Goal: Task Accomplishment & Management: Manage account settings

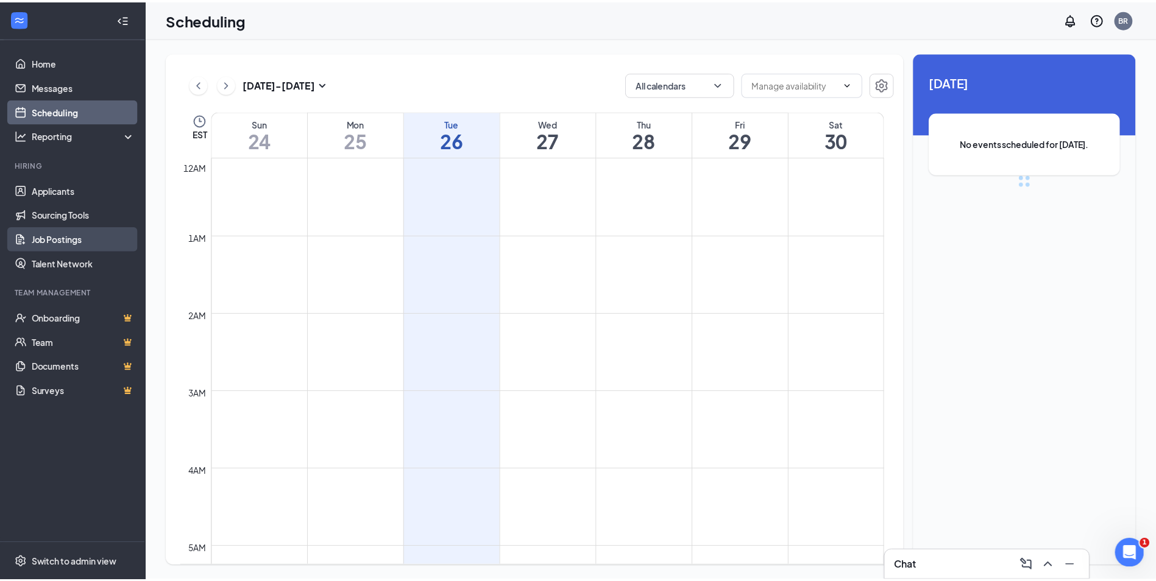
scroll to position [599, 0]
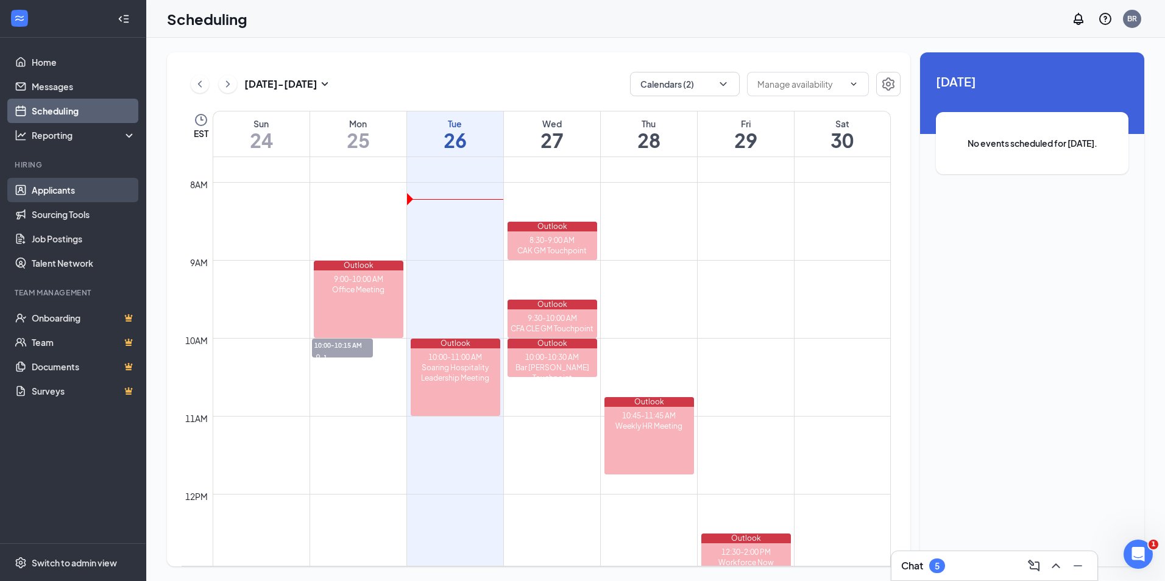
click at [51, 183] on link "Applicants" at bounding box center [84, 190] width 104 height 24
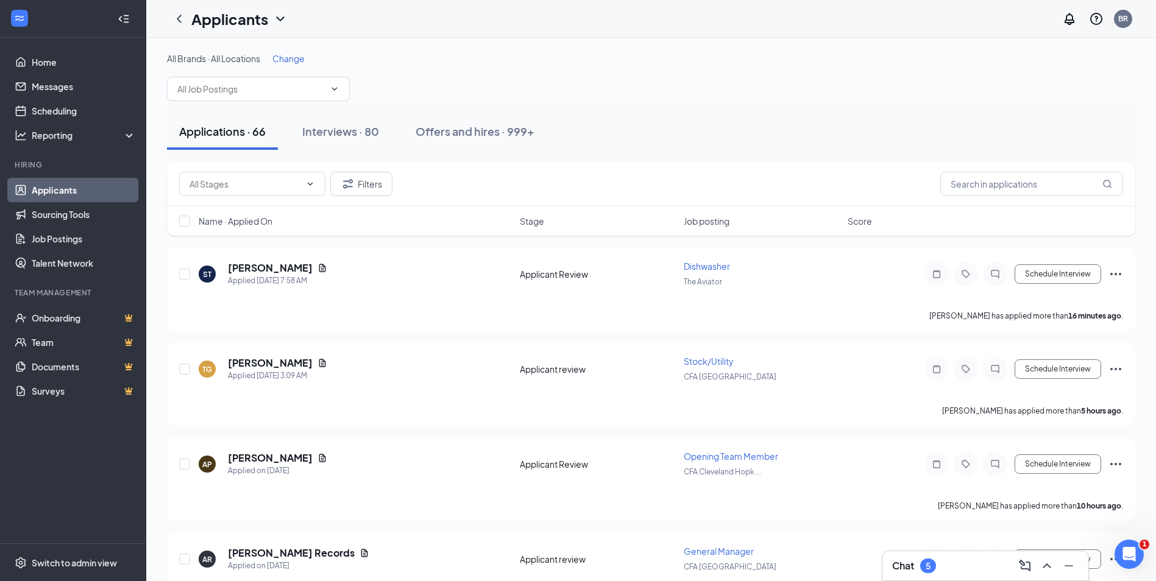
click at [289, 67] on div "All Brands · All Locations Change" at bounding box center [651, 76] width 968 height 49
click at [289, 55] on span "Change" at bounding box center [288, 58] width 32 height 11
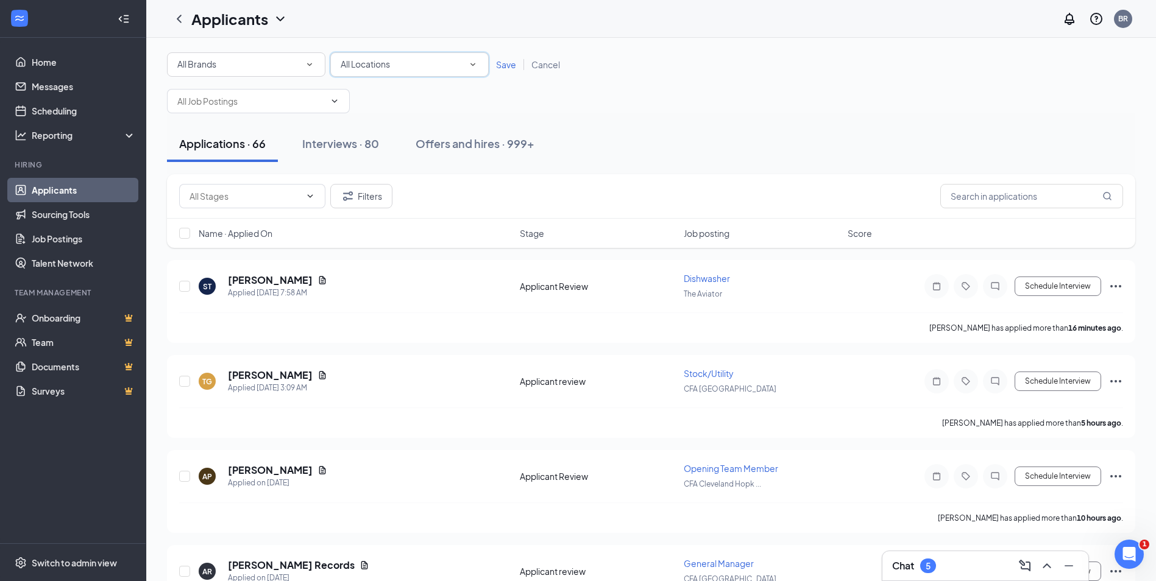
click at [447, 62] on div "All Locations" at bounding box center [410, 64] width 138 height 15
click at [378, 199] on li "The Aviator" at bounding box center [409, 210] width 158 height 29
click at [507, 63] on span "Save" at bounding box center [506, 64] width 20 height 11
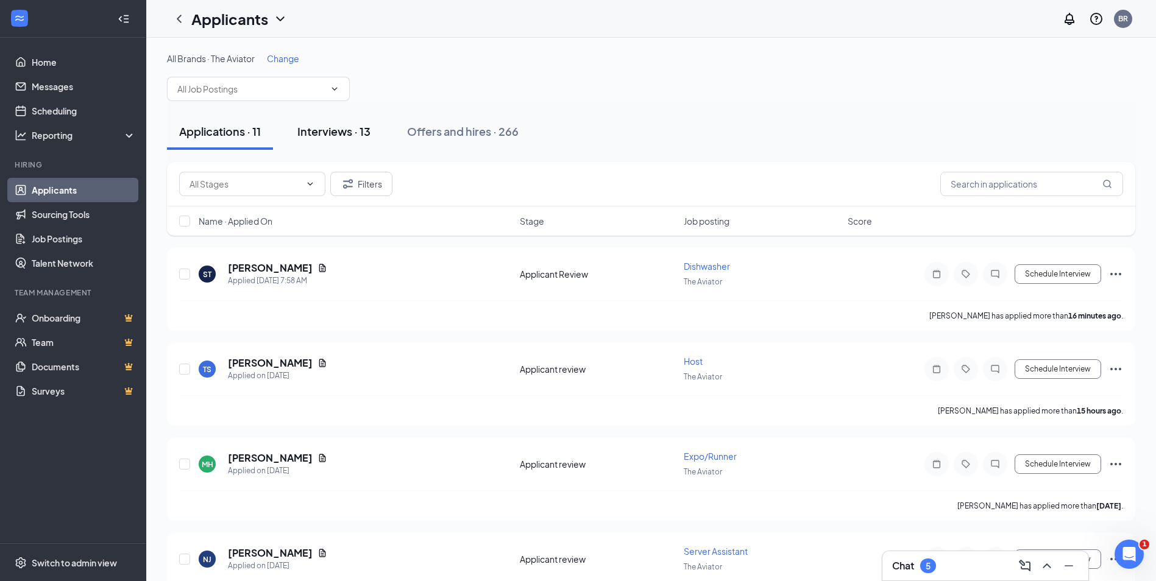
click at [335, 127] on div "Interviews · 13" at bounding box center [333, 131] width 73 height 15
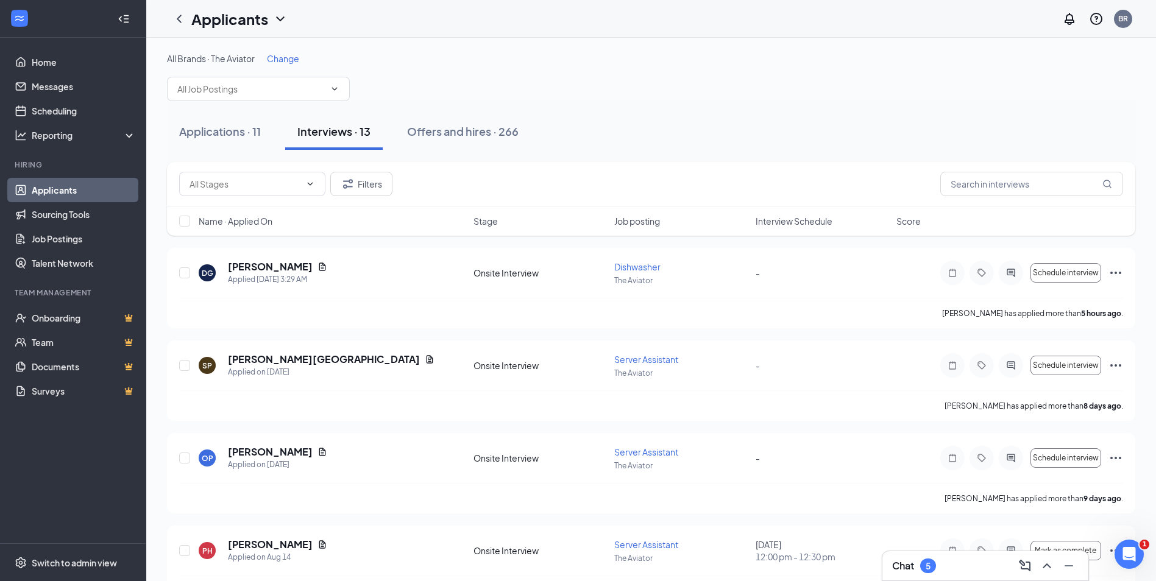
click at [803, 220] on span "Interview Schedule" at bounding box center [794, 221] width 77 height 12
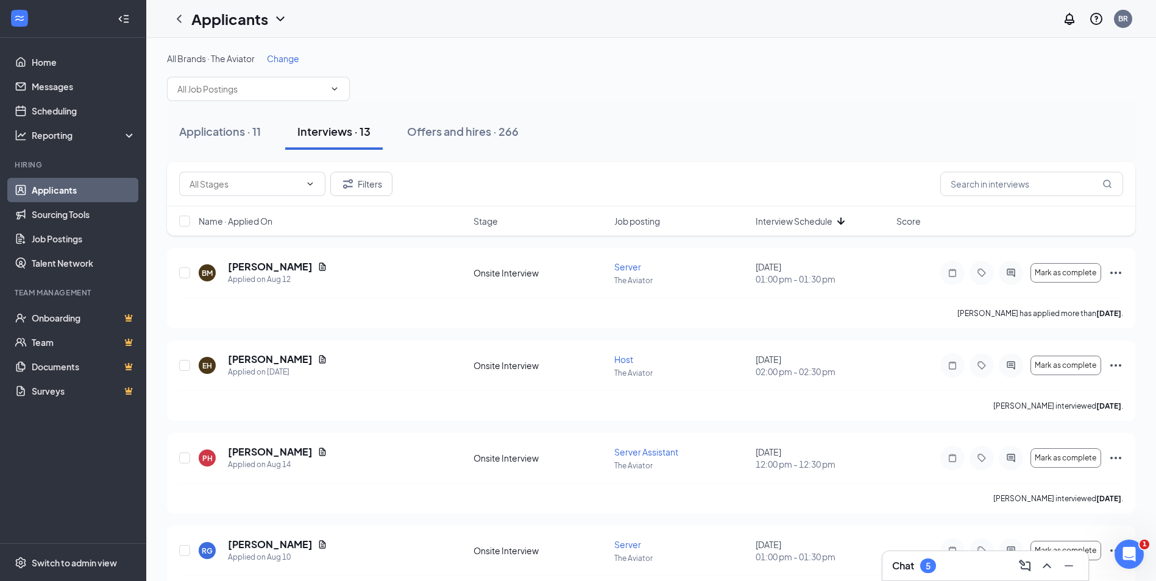
click at [788, 224] on span "Interview Schedule" at bounding box center [794, 221] width 77 height 12
click at [254, 133] on div "Applications · 11" at bounding box center [220, 131] width 82 height 15
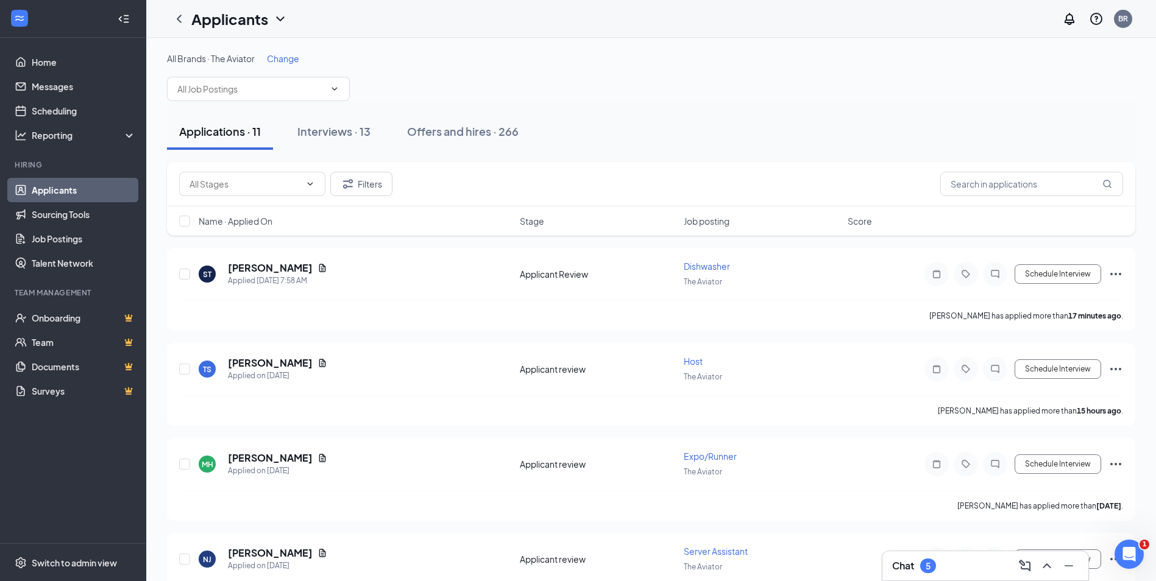
click at [260, 218] on span "Name · Applied On" at bounding box center [236, 221] width 74 height 12
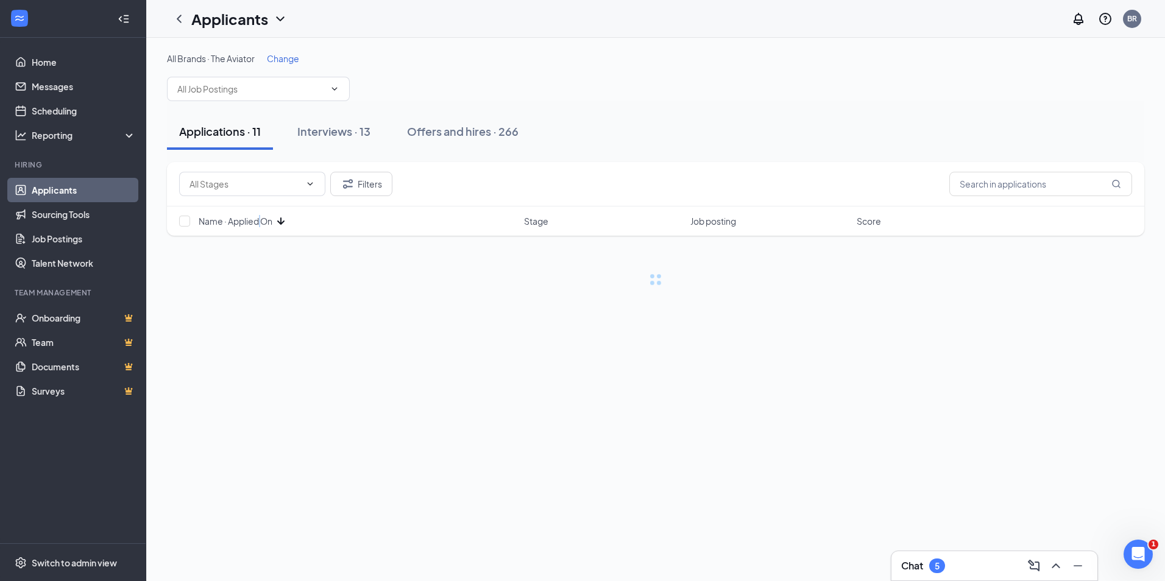
click at [260, 218] on span "Name · Applied On" at bounding box center [236, 221] width 74 height 12
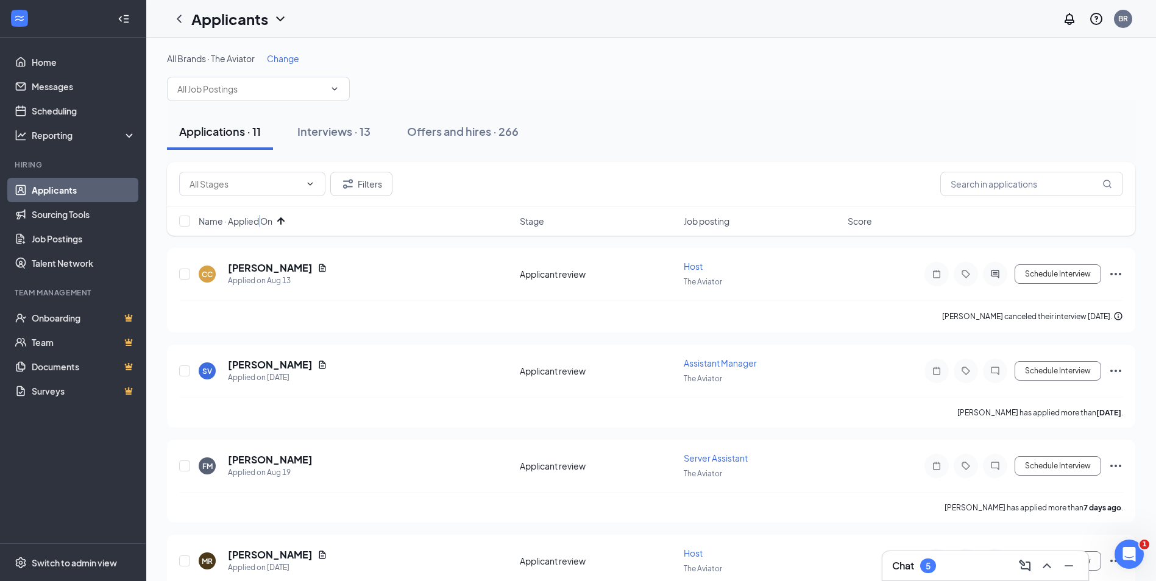
click at [279, 56] on span "Change" at bounding box center [283, 58] width 32 height 11
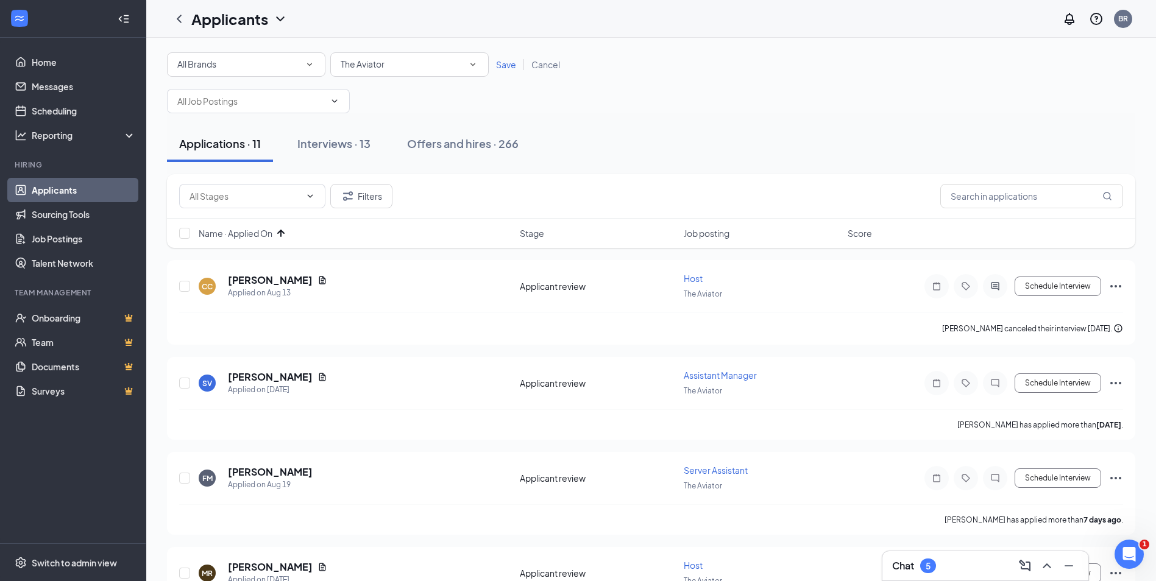
click at [372, 70] on span "The Aviator" at bounding box center [363, 64] width 44 height 13
click at [383, 217] on div "[GEOGRAPHIC_DATA]" at bounding box center [409, 222] width 139 height 15
click at [494, 64] on link "Save" at bounding box center [506, 64] width 35 height 11
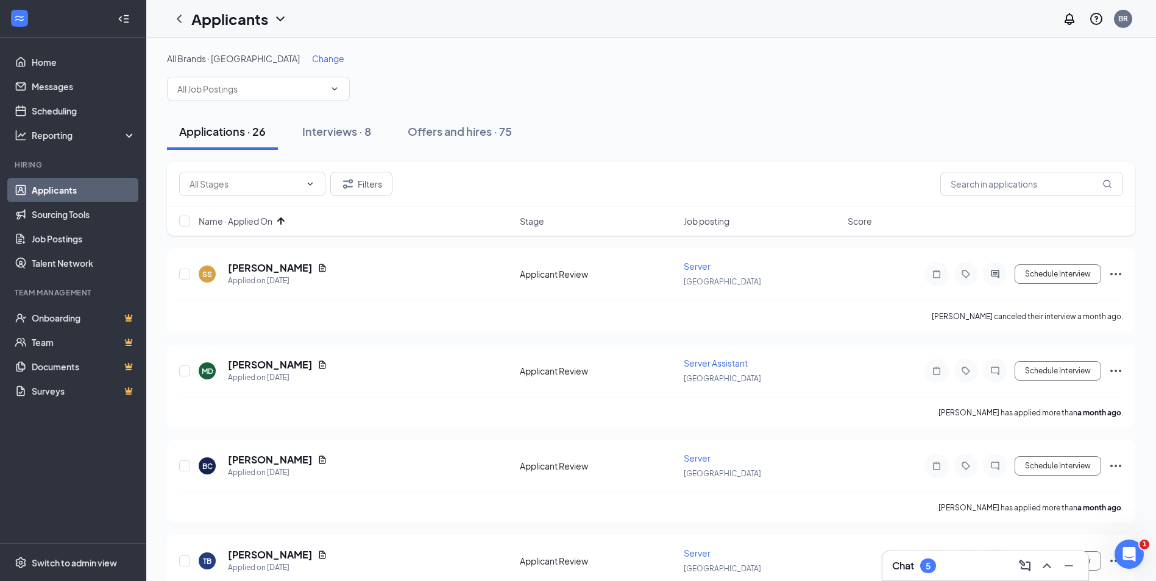
click at [720, 226] on span "Job posting" at bounding box center [707, 221] width 46 height 12
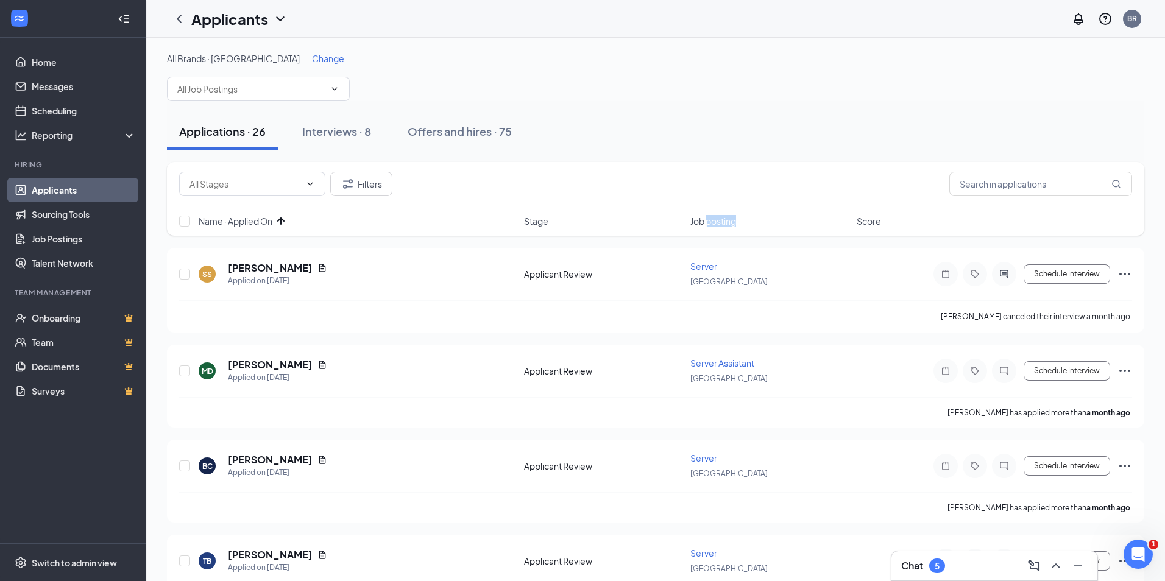
click at [720, 226] on span "Job posting" at bounding box center [714, 221] width 46 height 12
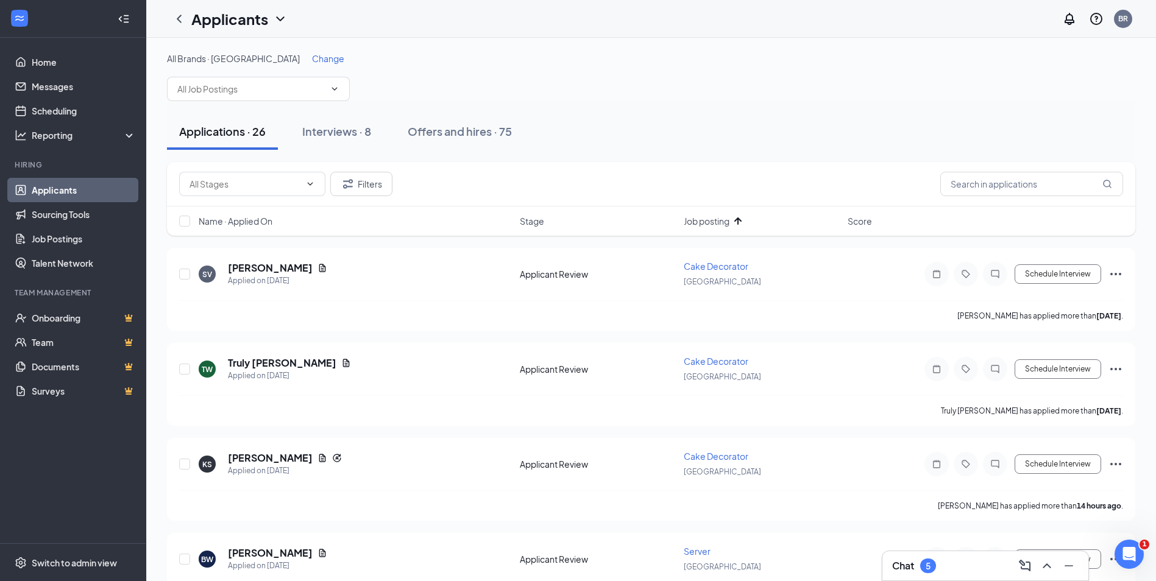
drag, startPoint x: 720, startPoint y: 226, endPoint x: 633, endPoint y: 155, distance: 112.7
click at [633, 155] on div "Applications · 26 Interviews · 8 Offers and hires · 75" at bounding box center [651, 131] width 968 height 61
click at [325, 124] on div "Interviews · 8" at bounding box center [336, 131] width 69 height 15
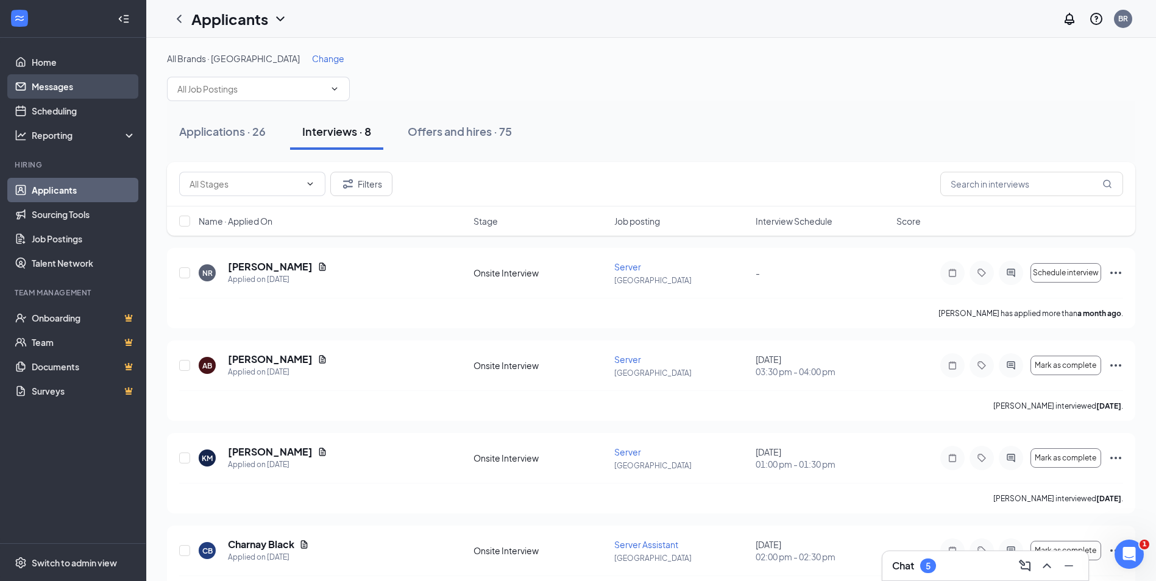
click at [86, 95] on link "Messages" at bounding box center [84, 86] width 104 height 24
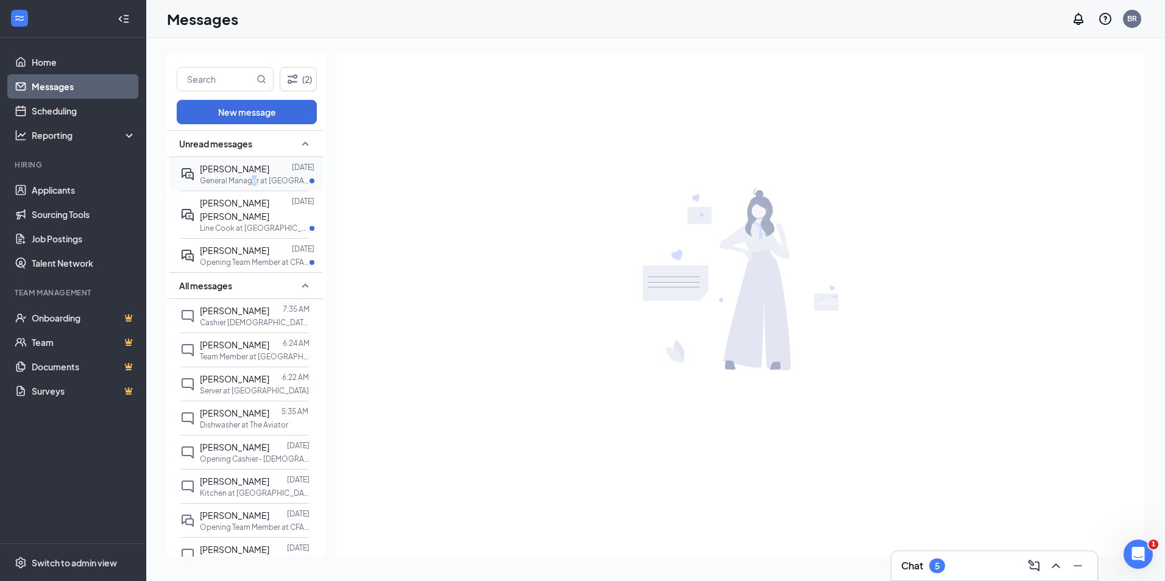
click at [255, 179] on p "General Manager at [GEOGRAPHIC_DATA]" at bounding box center [255, 181] width 110 height 10
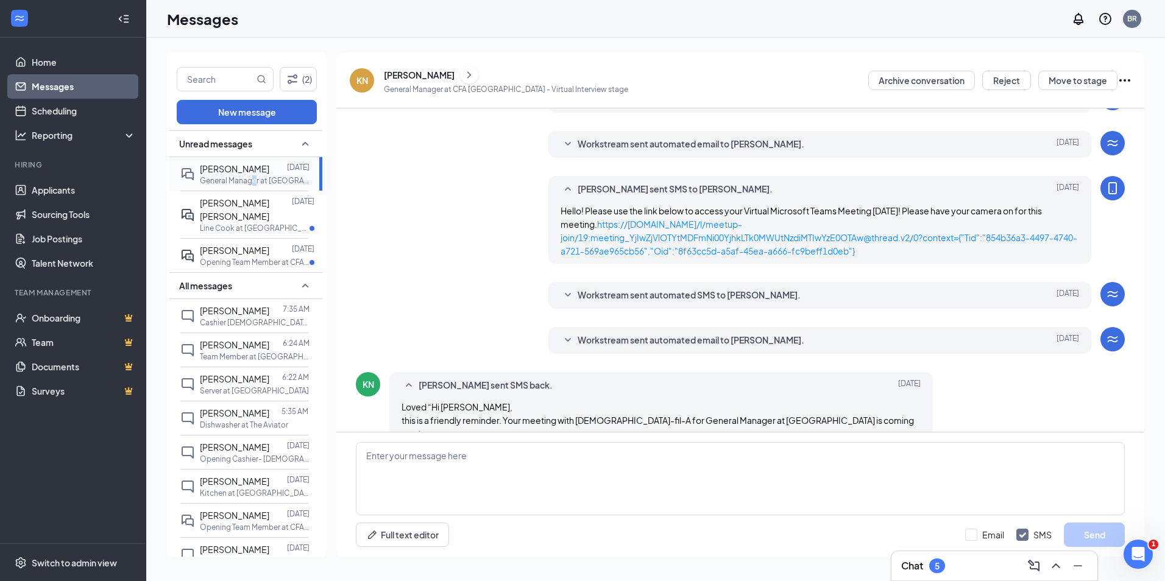
scroll to position [376, 0]
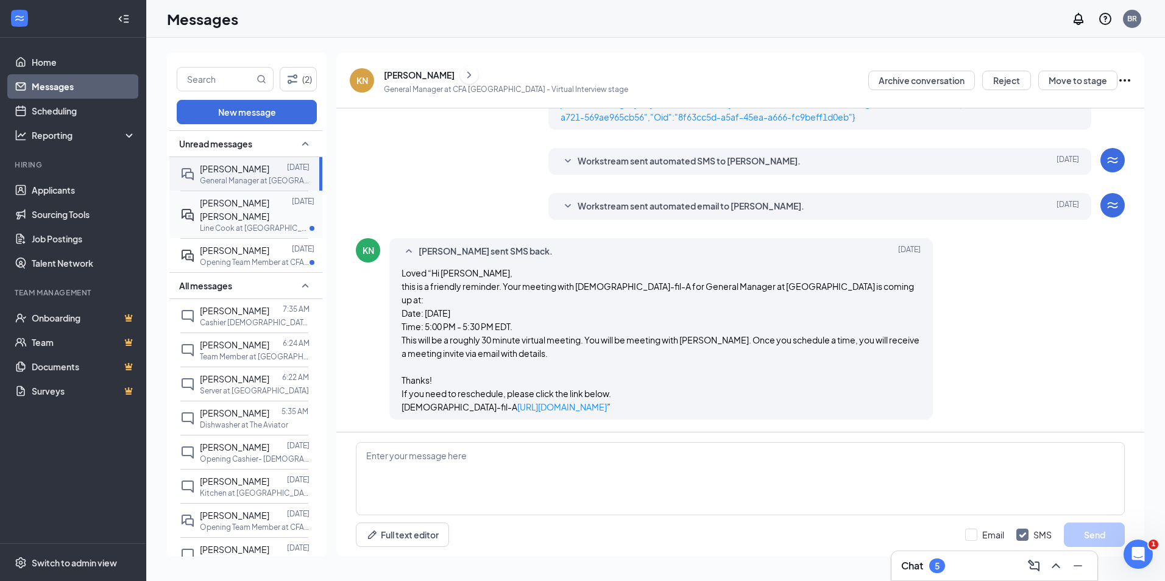
drag, startPoint x: 255, startPoint y: 179, endPoint x: 252, endPoint y: 216, distance: 37.3
click at [252, 216] on div "[PERSON_NAME] [PERSON_NAME]" at bounding box center [246, 209] width 92 height 27
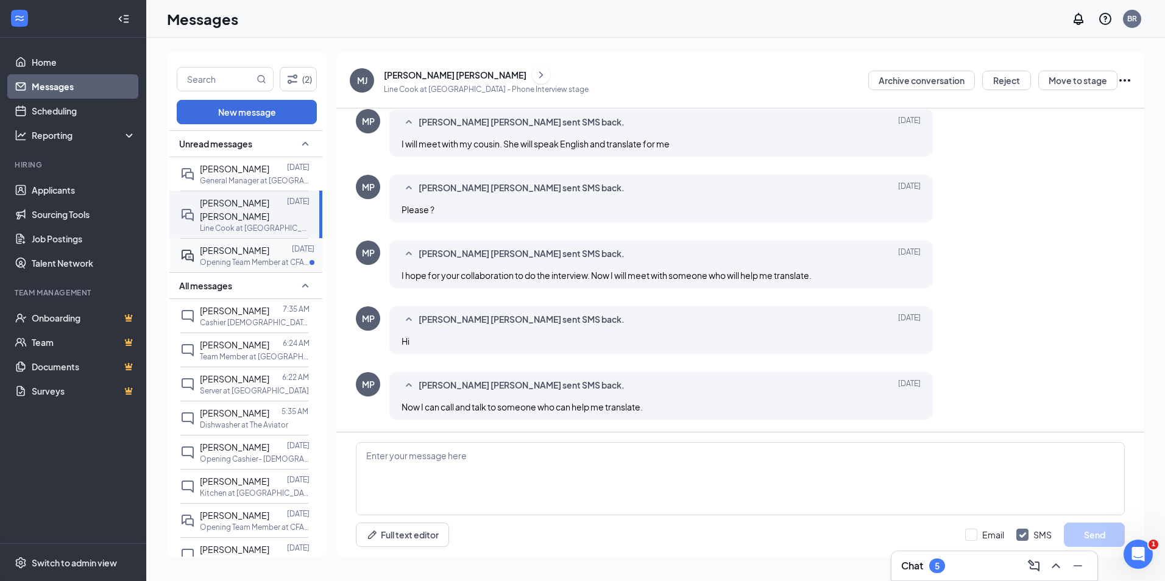
scroll to position [481, 0]
click at [245, 264] on p "Opening Team Member at CFA [GEOGRAPHIC_DATA][PERSON_NAME]" at bounding box center [255, 262] width 110 height 10
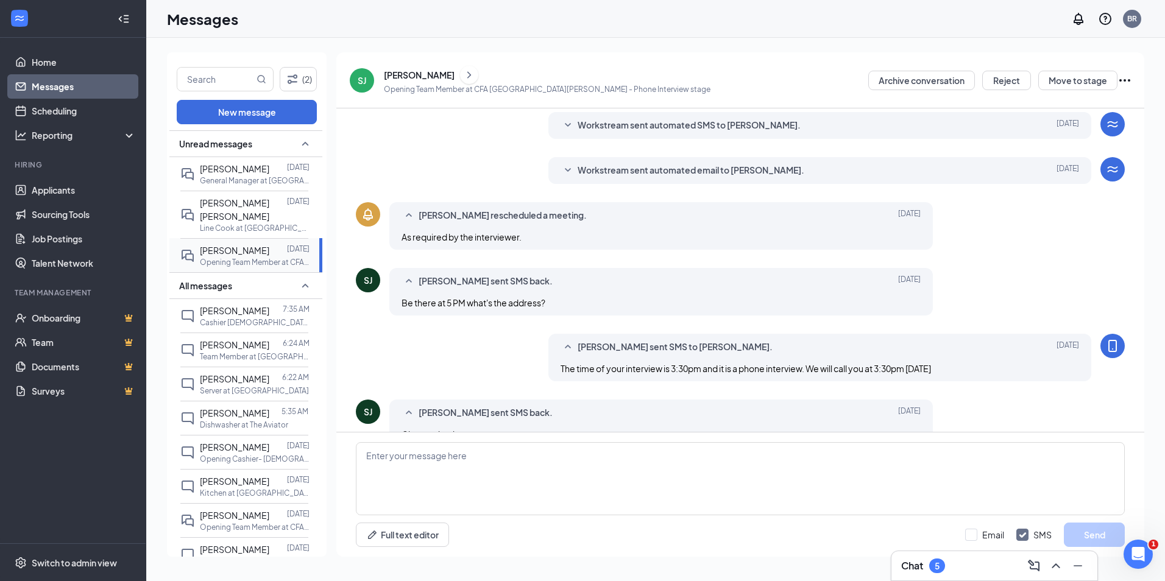
scroll to position [463, 0]
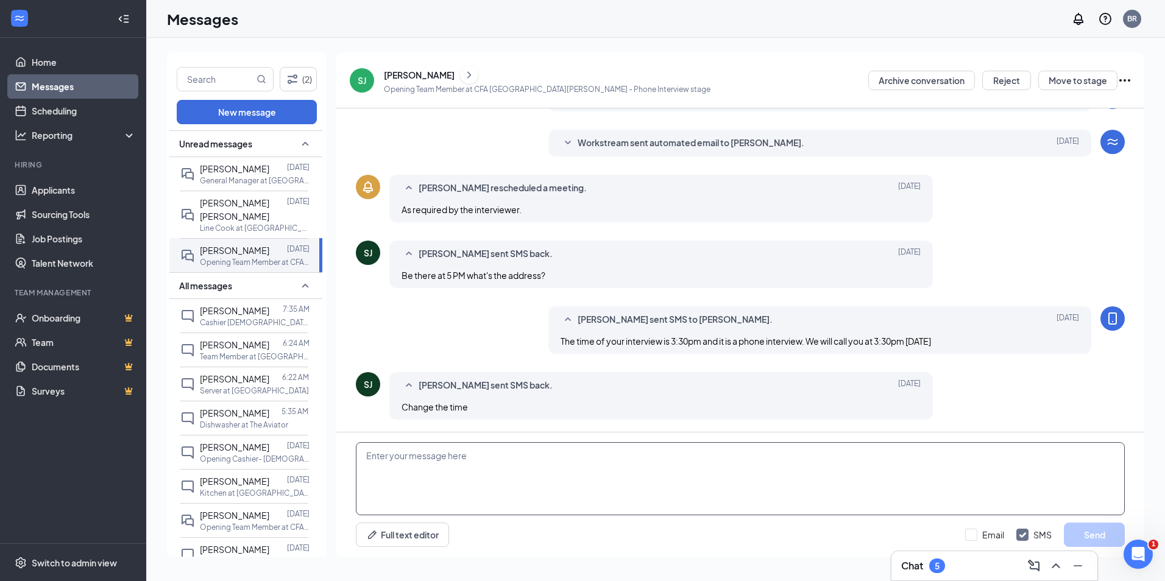
click at [513, 464] on textarea at bounding box center [740, 478] width 769 height 73
click at [586, 452] on textarea "Would you like to reschedule again? The time slots send before are the only tim…" at bounding box center [740, 478] width 769 height 73
type textarea "Would you like to reschedule again? The time slots sent before are the only tim…"
click at [1112, 538] on button "Send" at bounding box center [1094, 535] width 61 height 24
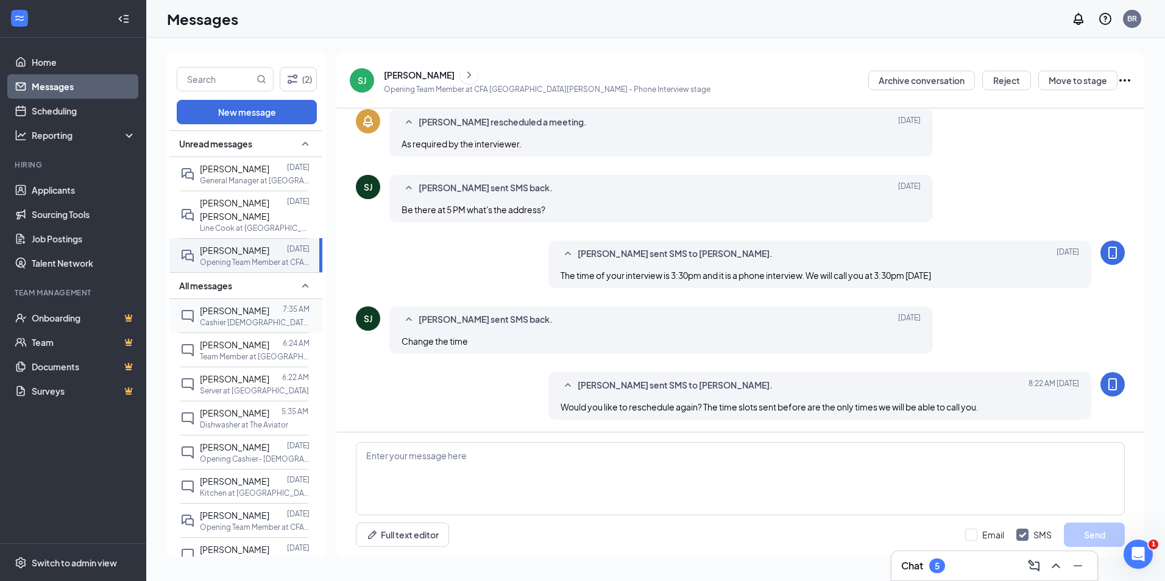
scroll to position [528, 0]
click at [230, 305] on span "[PERSON_NAME]" at bounding box center [234, 310] width 69 height 11
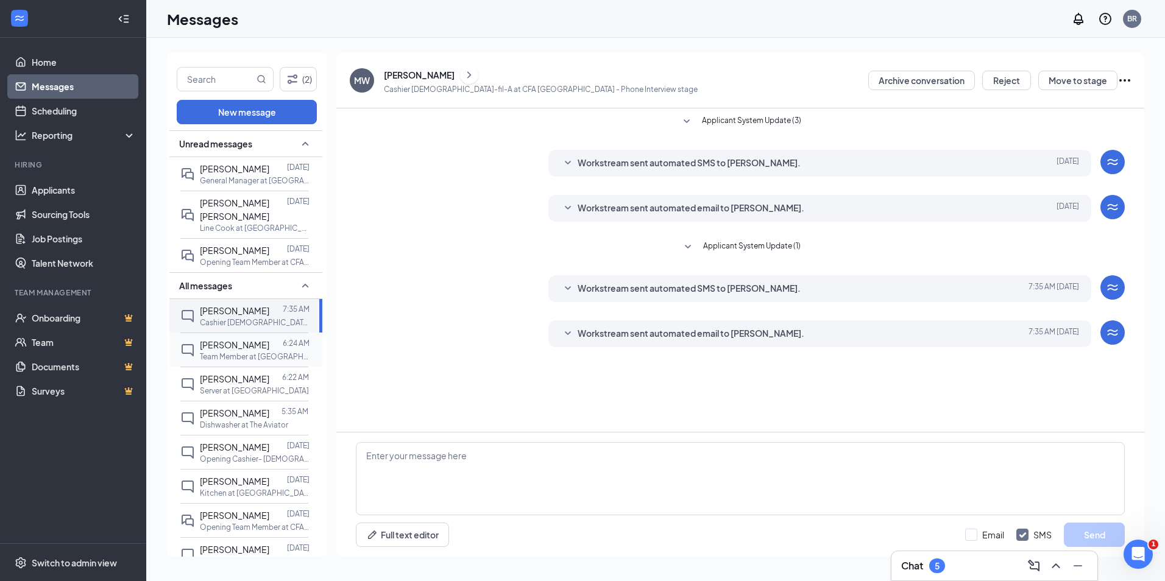
click at [232, 357] on p "Team Member at [GEOGRAPHIC_DATA]" at bounding box center [255, 357] width 110 height 10
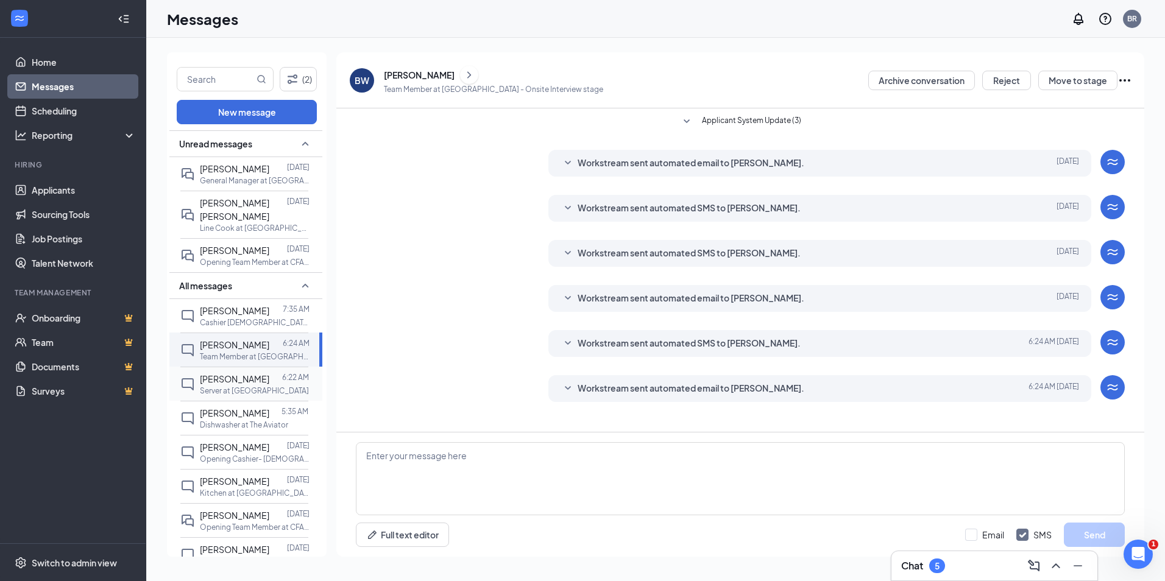
click at [260, 386] on div "[PERSON_NAME]" at bounding box center [234, 378] width 69 height 13
click at [260, 430] on p "Dishwasher at The Aviator" at bounding box center [244, 425] width 88 height 10
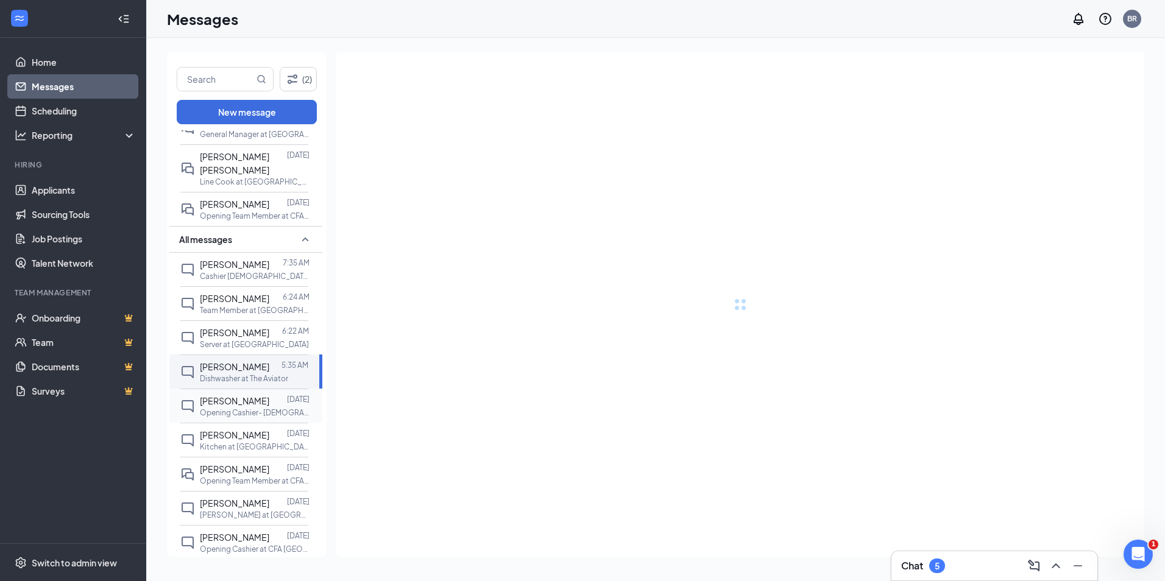
scroll to position [122, 0]
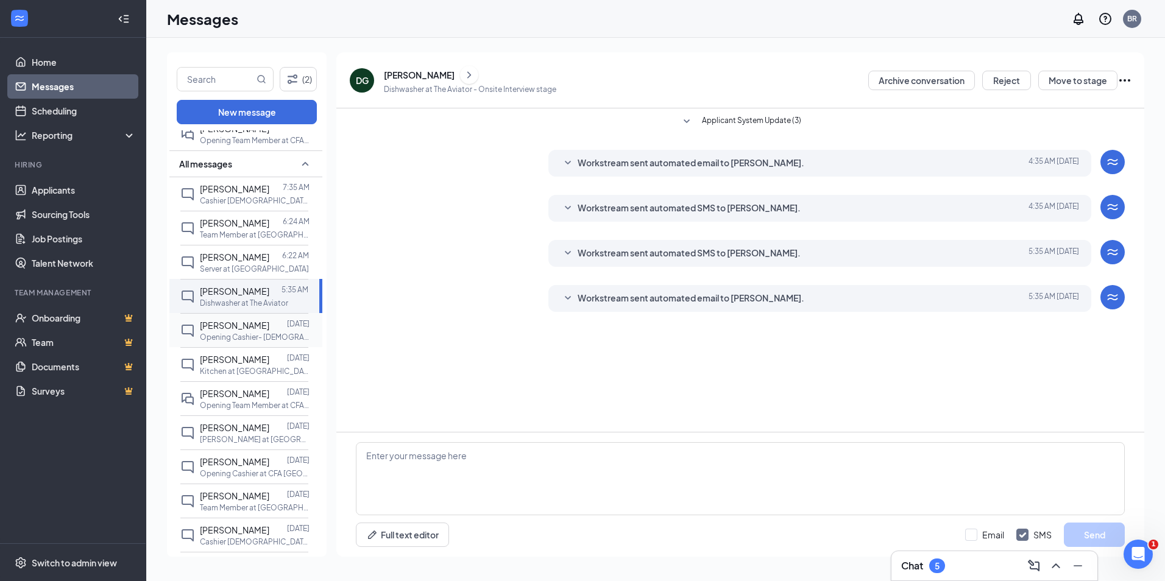
click at [233, 332] on div "[PERSON_NAME]" at bounding box center [234, 325] width 69 height 13
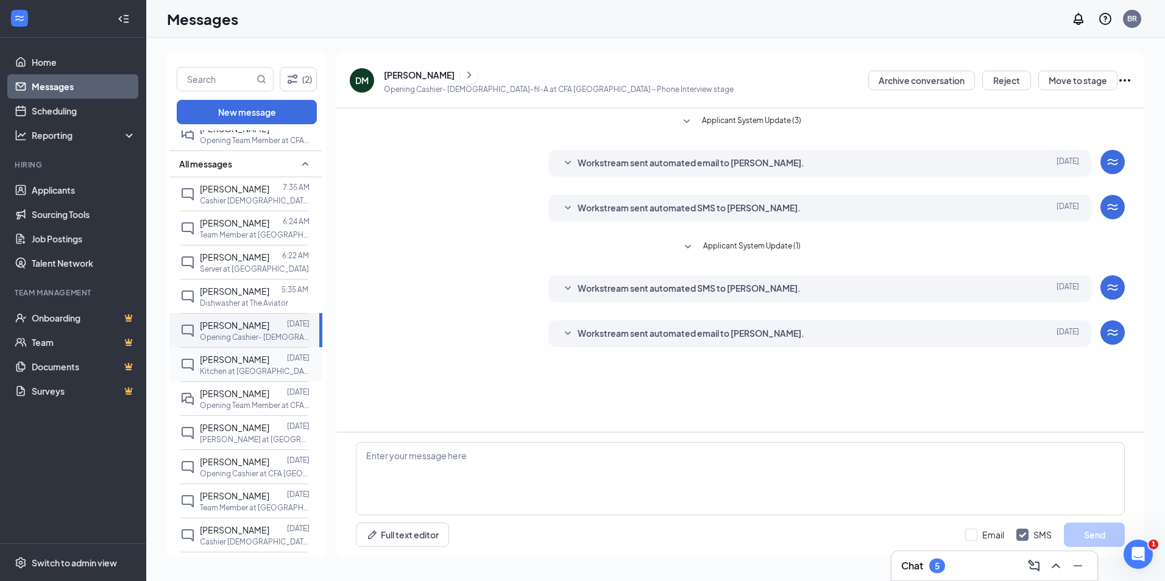
click at [232, 361] on div "[PERSON_NAME] [DATE] Kitchen at [GEOGRAPHIC_DATA]" at bounding box center [244, 364] width 128 height 34
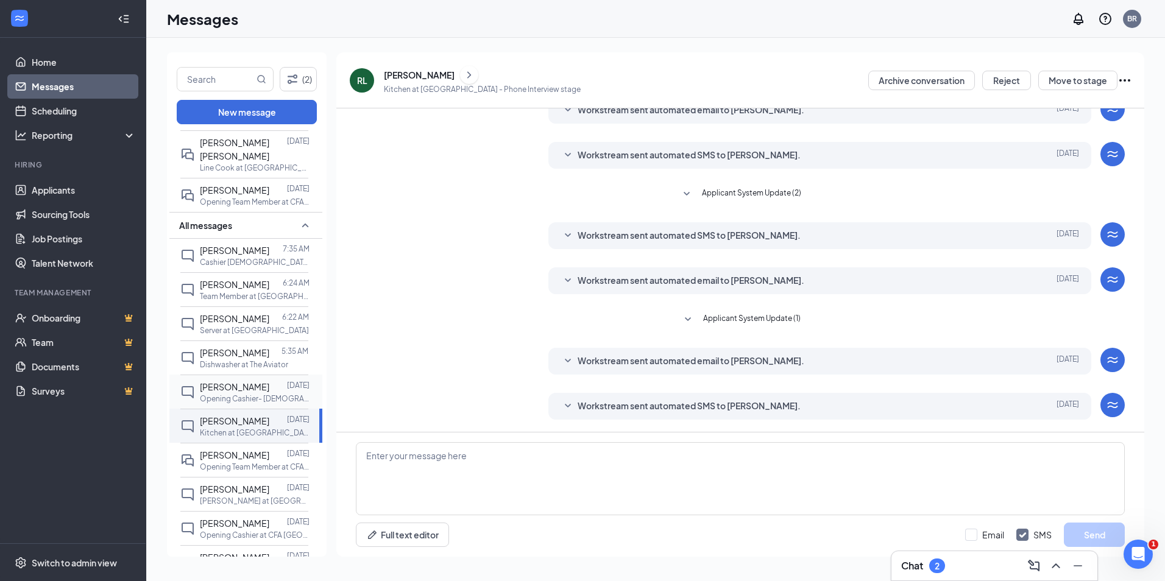
scroll to position [122, 0]
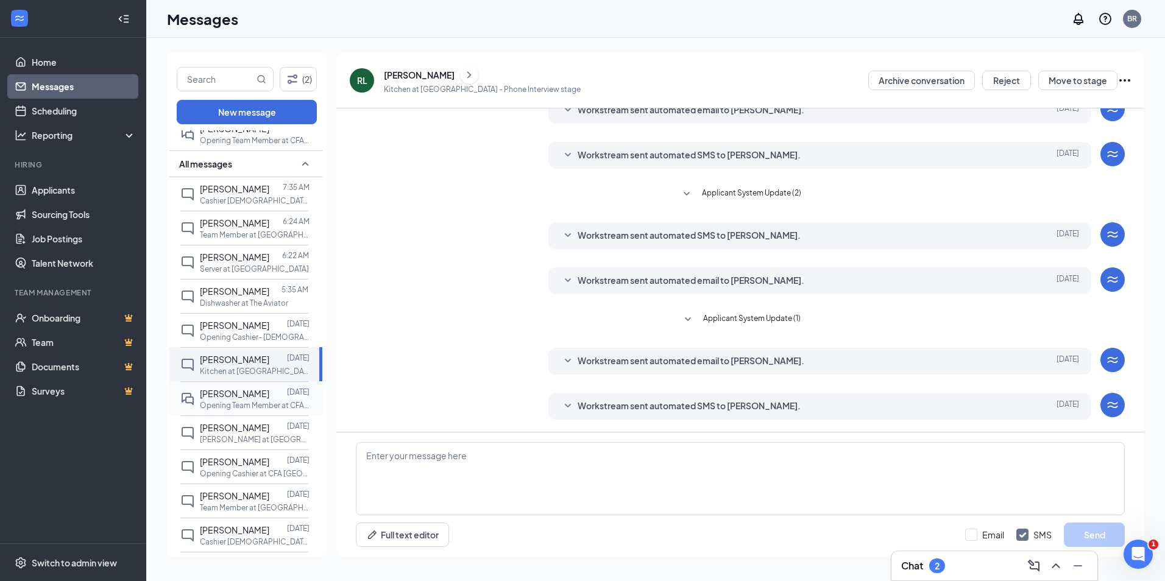
click at [213, 399] on span "[PERSON_NAME]" at bounding box center [234, 393] width 69 height 11
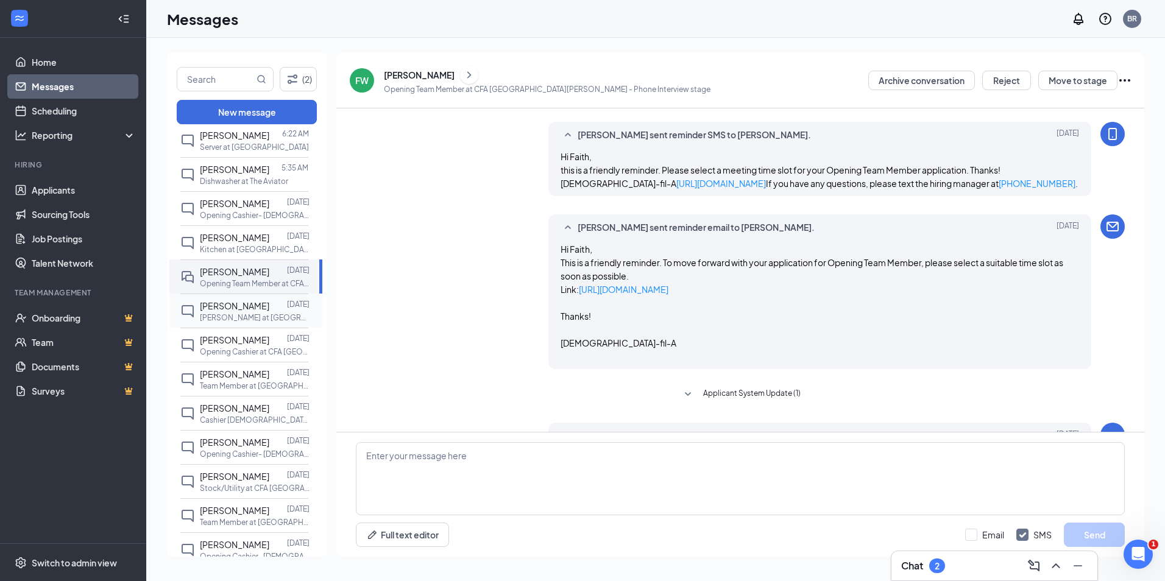
scroll to position [370, 0]
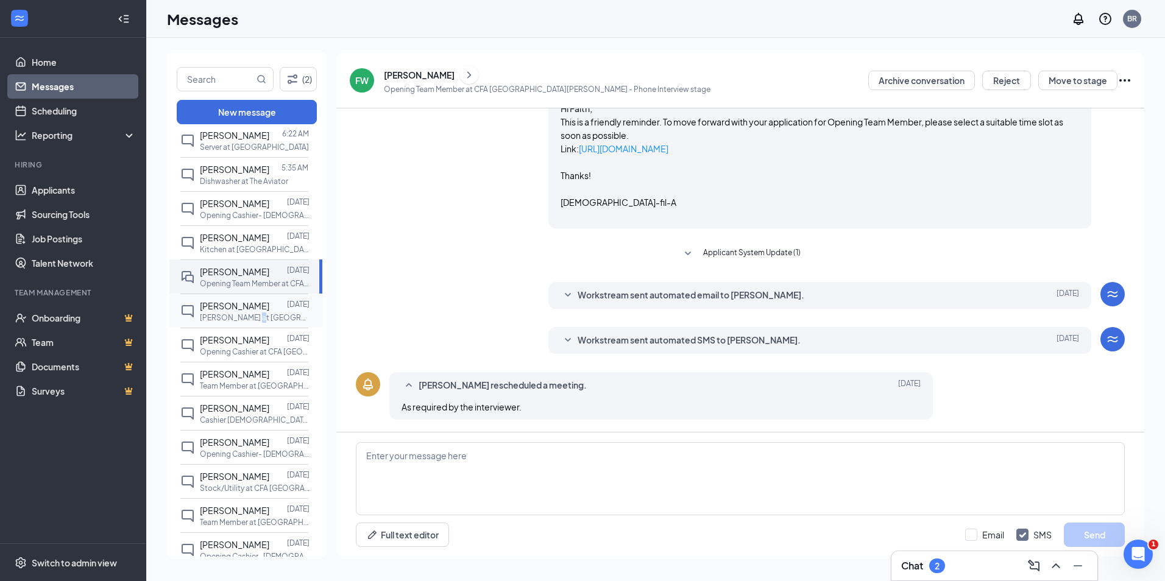
click at [255, 323] on p "[PERSON_NAME] at [GEOGRAPHIC_DATA][PERSON_NAME]" at bounding box center [255, 318] width 110 height 10
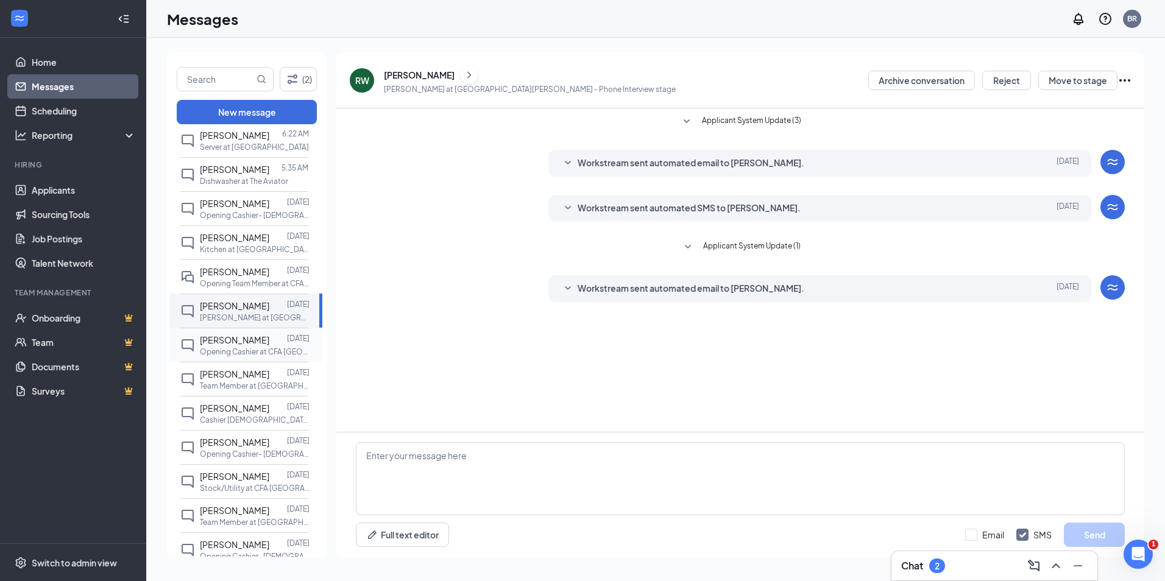
drag, startPoint x: 255, startPoint y: 330, endPoint x: 252, endPoint y: 358, distance: 28.7
click at [269, 347] on div at bounding box center [278, 339] width 18 height 13
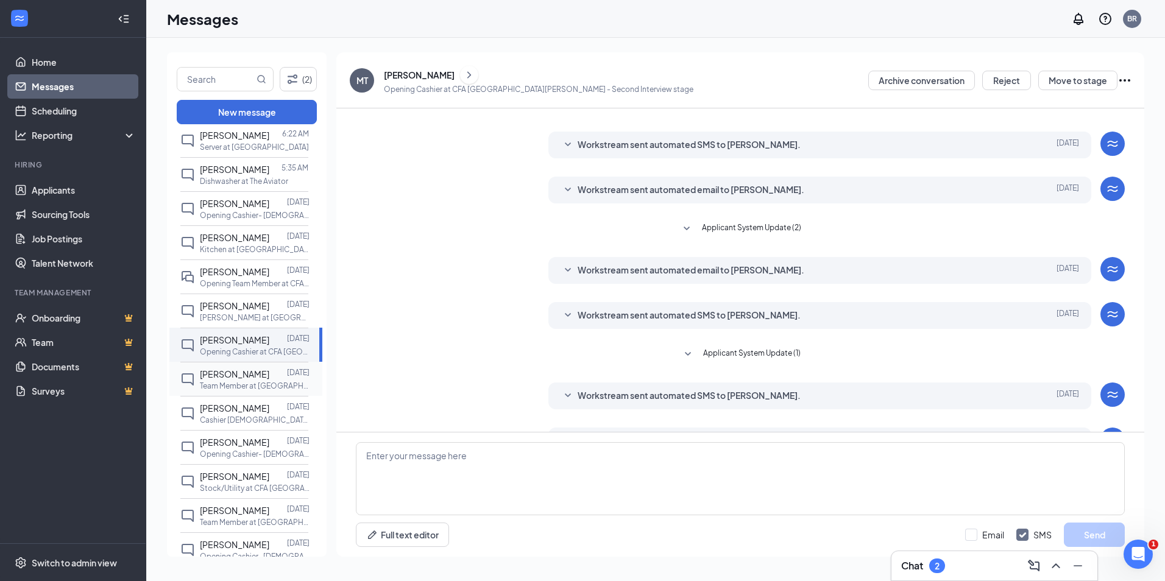
scroll to position [92, 0]
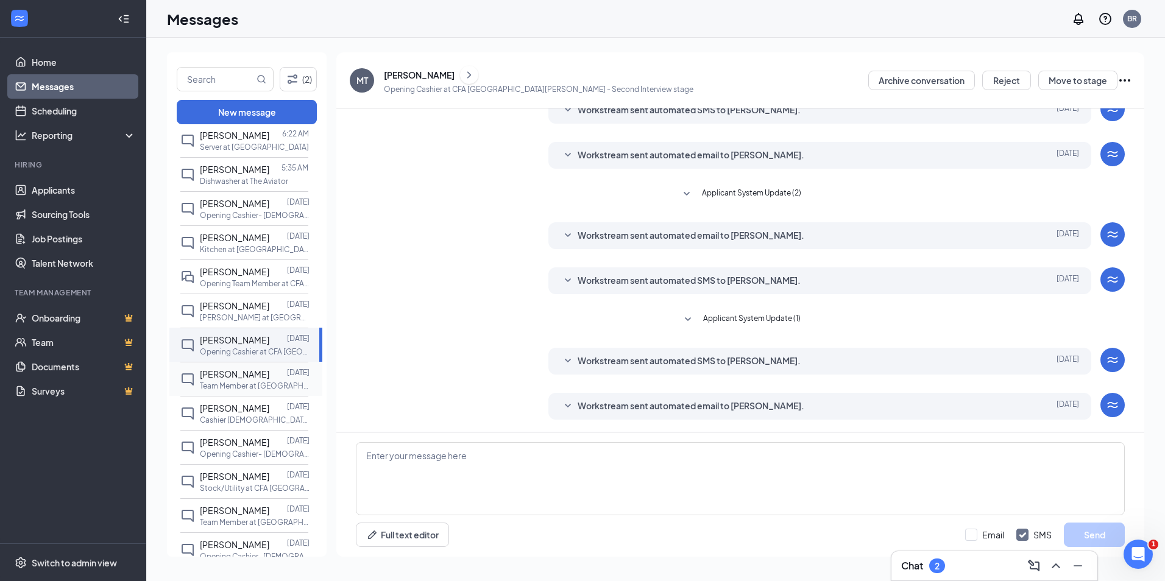
click at [247, 380] on span "[PERSON_NAME]" at bounding box center [234, 374] width 69 height 11
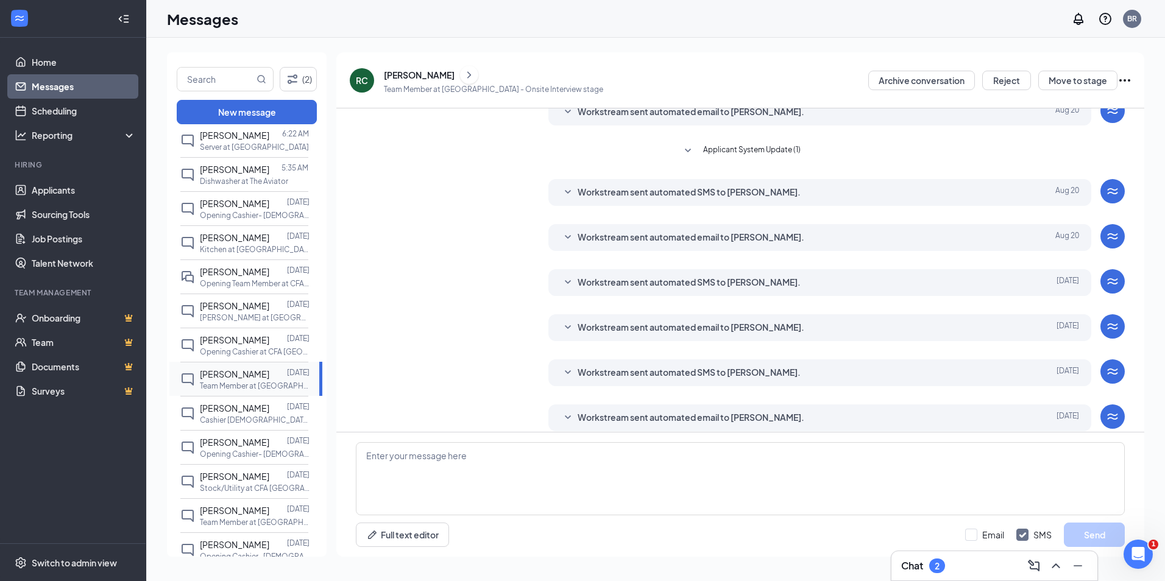
scroll to position [157, 0]
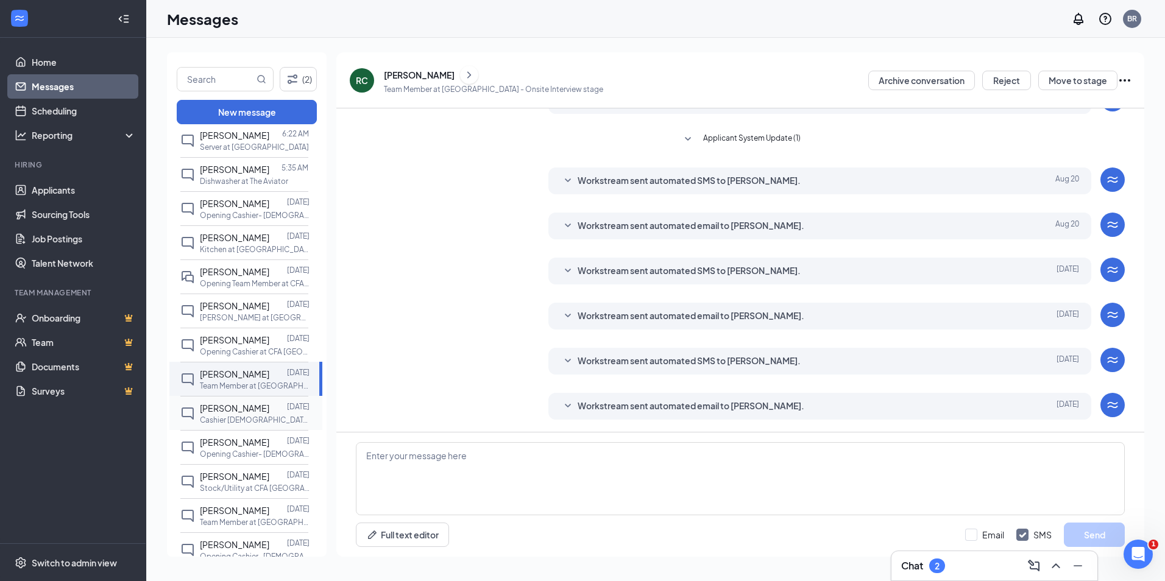
click at [250, 414] on span "[PERSON_NAME]" at bounding box center [234, 408] width 69 height 11
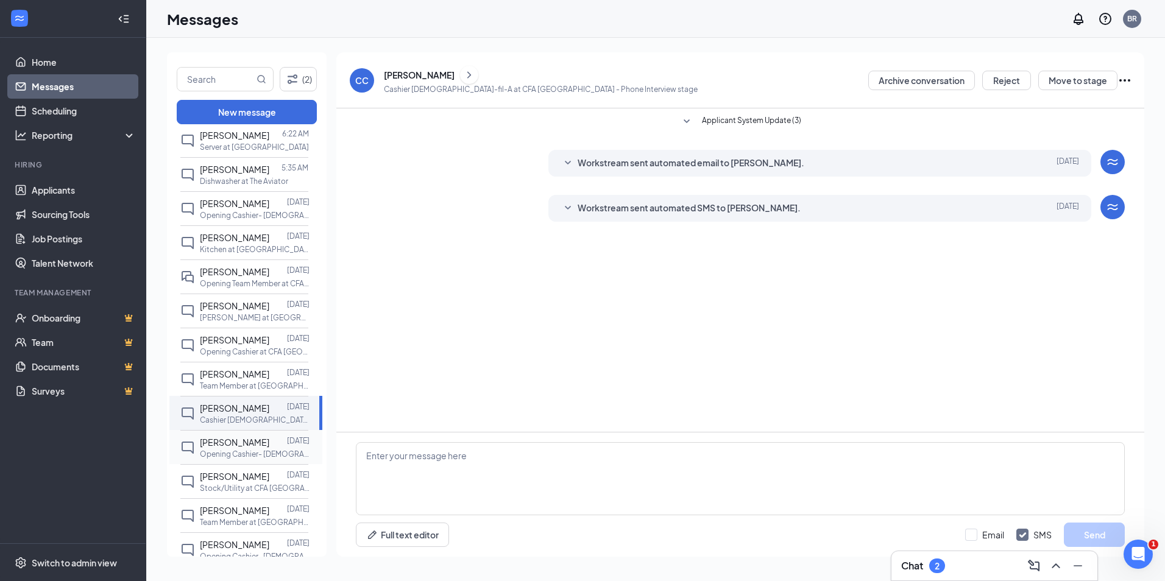
click at [271, 460] on p "Opening Cashier- [DEMOGRAPHIC_DATA]-fil-A at [GEOGRAPHIC_DATA]" at bounding box center [255, 454] width 110 height 10
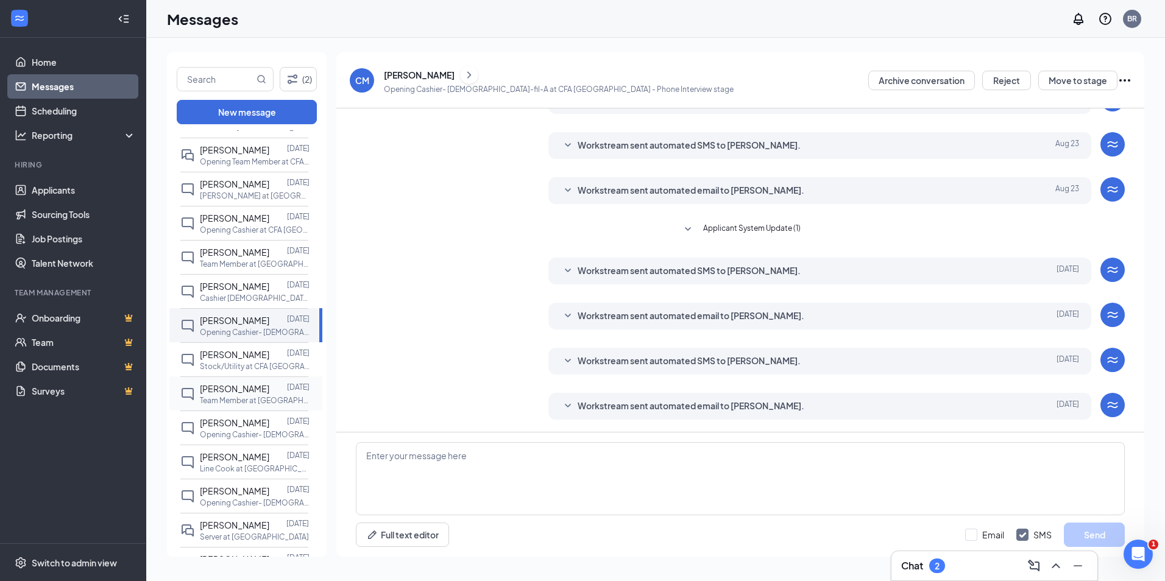
scroll to position [427, 0]
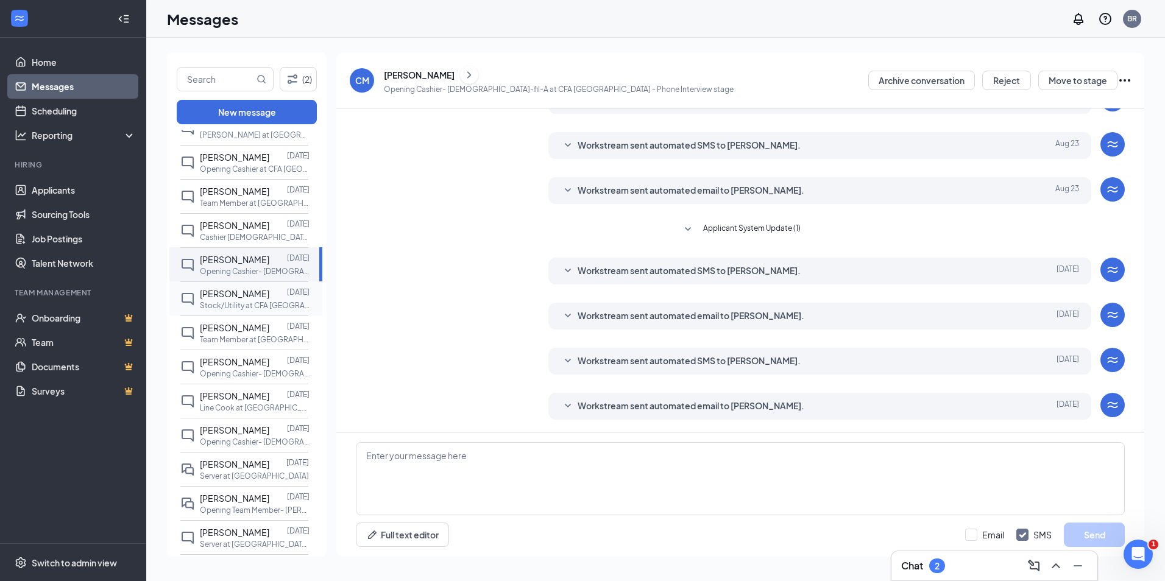
click at [281, 311] on p "Stock/Utility at CFA [GEOGRAPHIC_DATA]" at bounding box center [255, 305] width 110 height 10
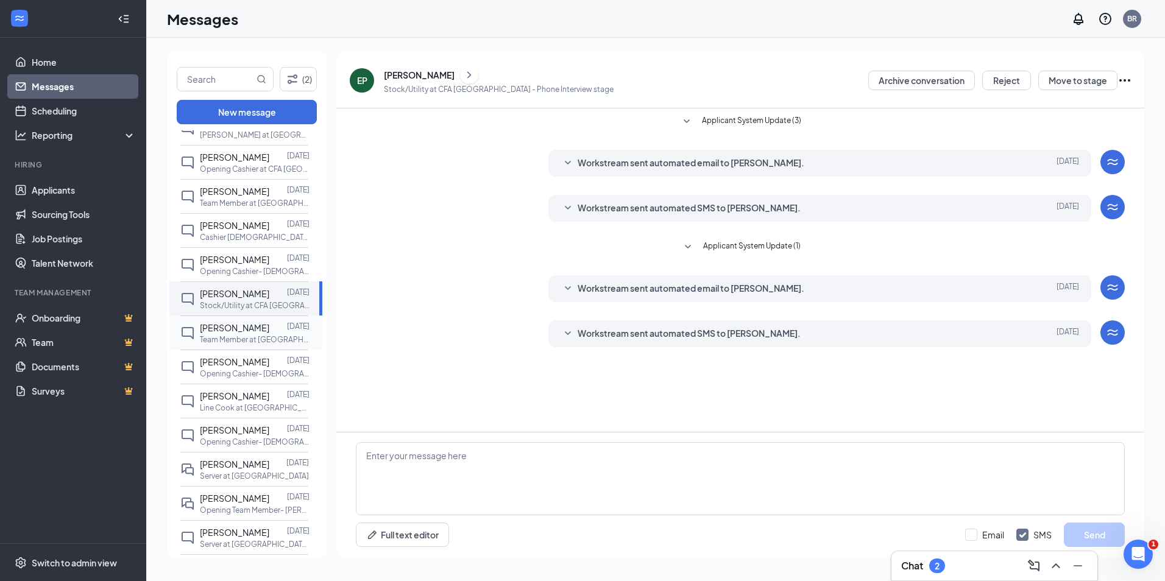
click at [277, 330] on div "[PERSON_NAME] [DATE] Team Member at [GEOGRAPHIC_DATA] Hospitality" at bounding box center [244, 333] width 128 height 34
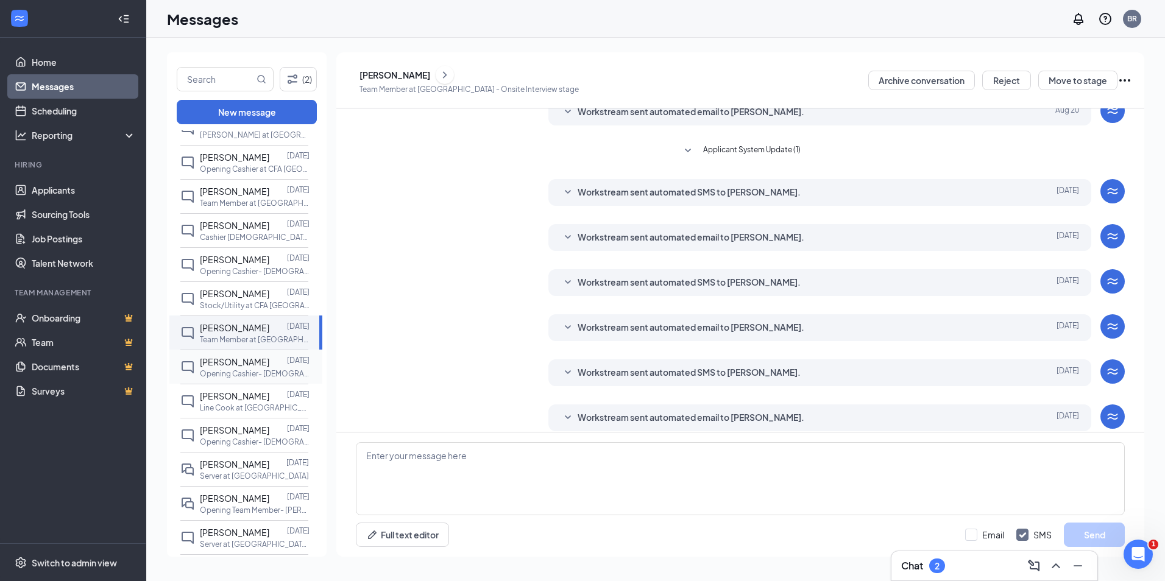
scroll to position [157, 0]
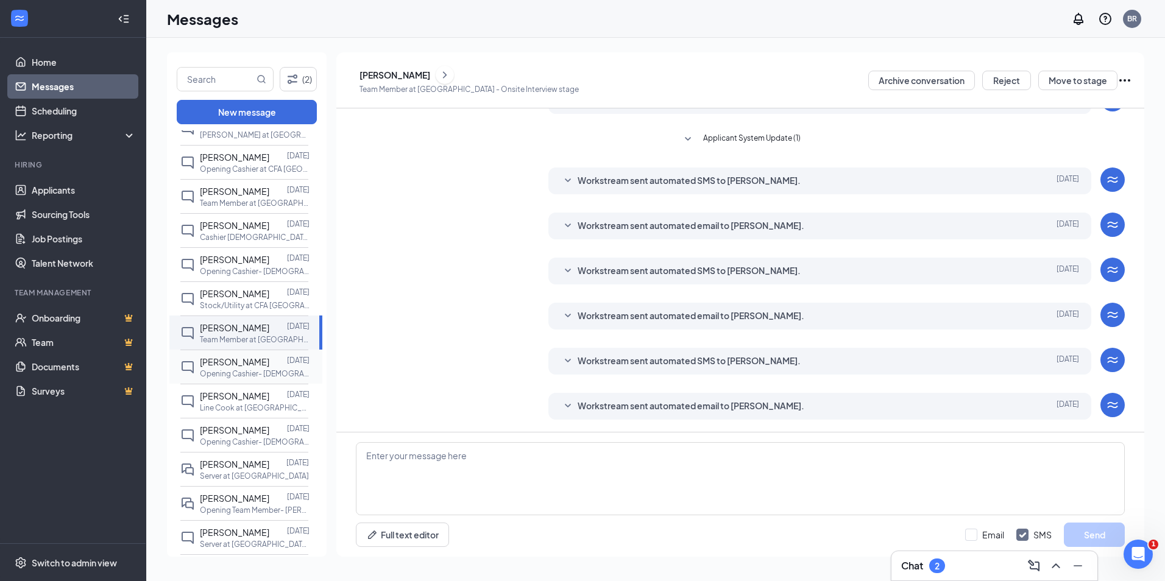
click at [269, 369] on div at bounding box center [278, 361] width 18 height 13
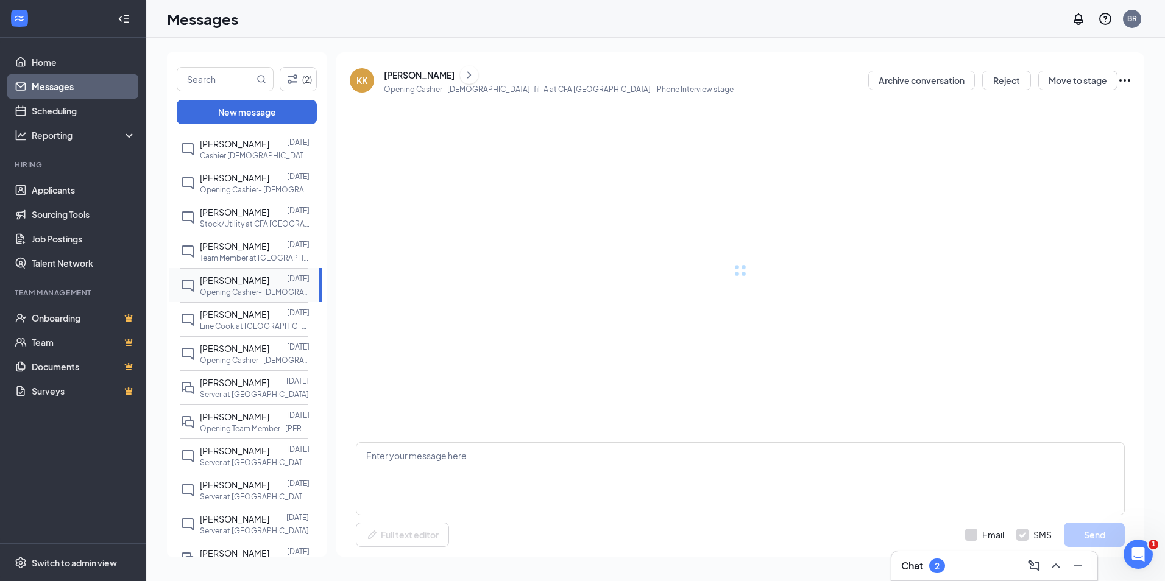
scroll to position [549, 0]
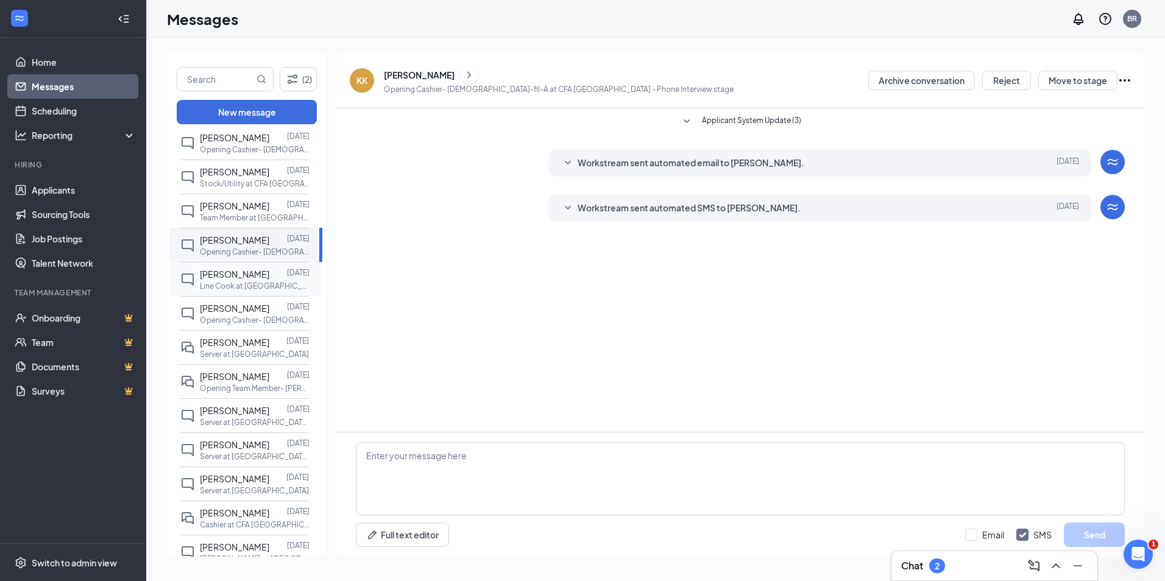
click at [236, 291] on p "Line Cook at [GEOGRAPHIC_DATA]" at bounding box center [255, 286] width 110 height 10
click at [239, 325] on p "Opening Cashier- [DEMOGRAPHIC_DATA]-fil-A at [GEOGRAPHIC_DATA]" at bounding box center [255, 320] width 110 height 10
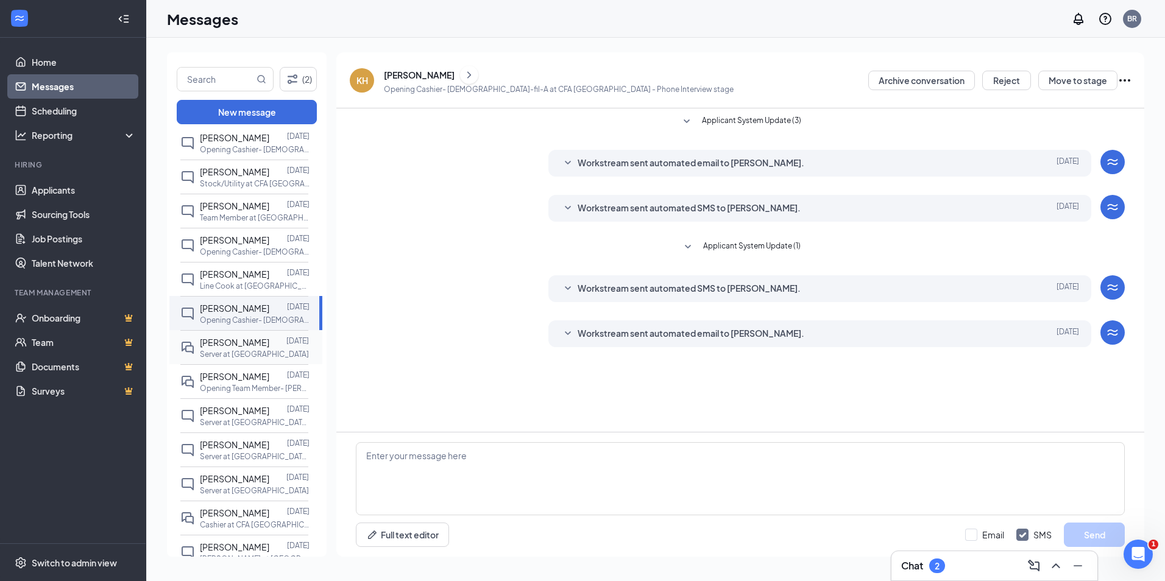
click at [242, 348] on span "[PERSON_NAME]" at bounding box center [234, 342] width 69 height 11
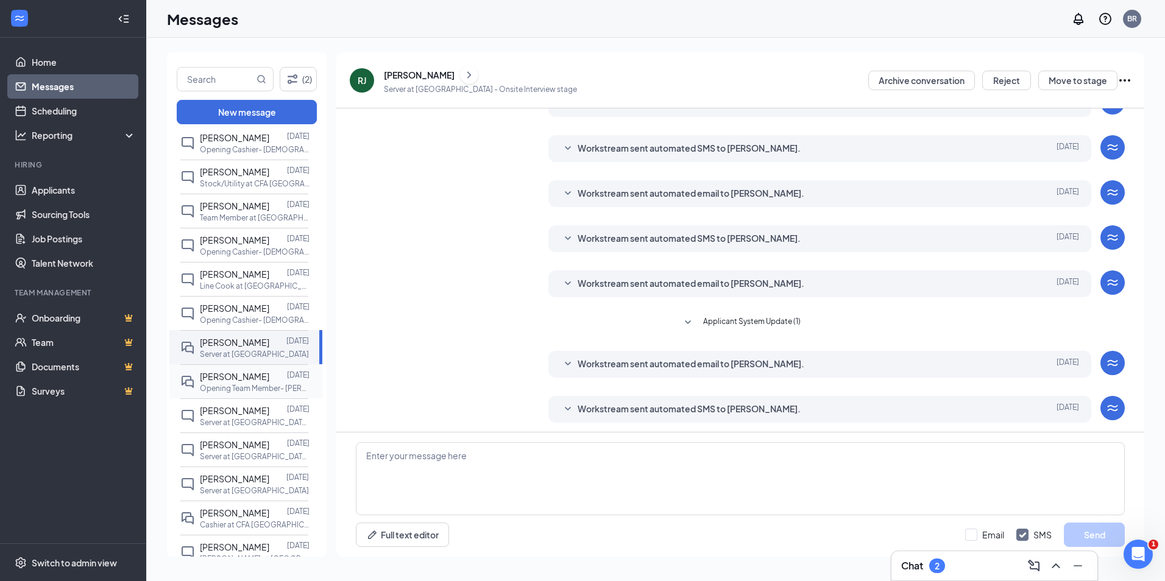
scroll to position [147, 0]
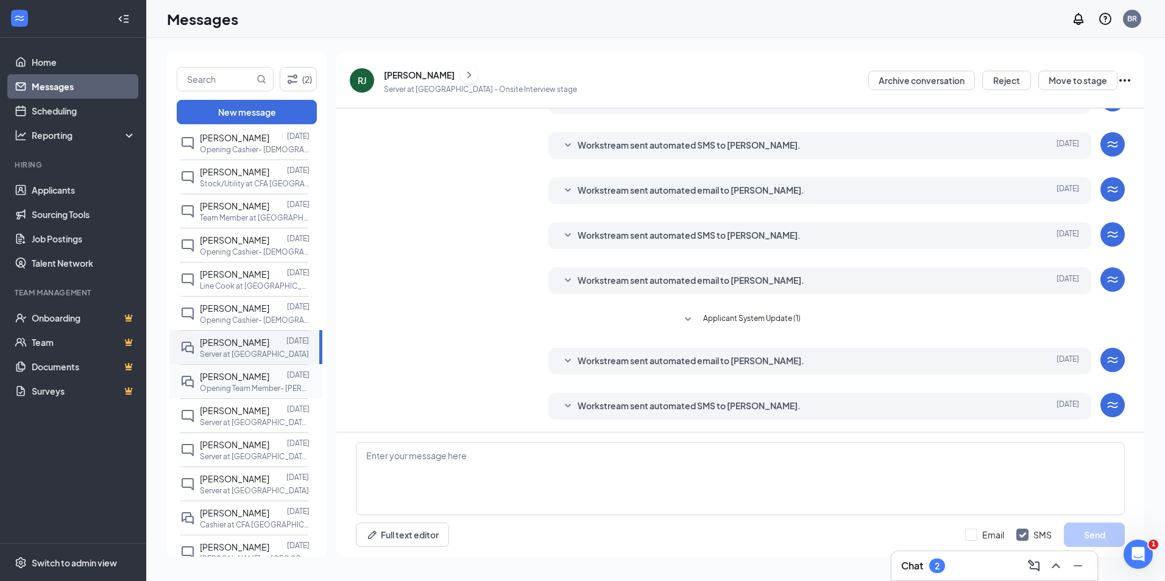
click at [224, 380] on div "[PERSON_NAME] [DATE] Opening Team Member- [PERSON_NAME] Big Boy at [PERSON_NAME]" at bounding box center [244, 381] width 128 height 34
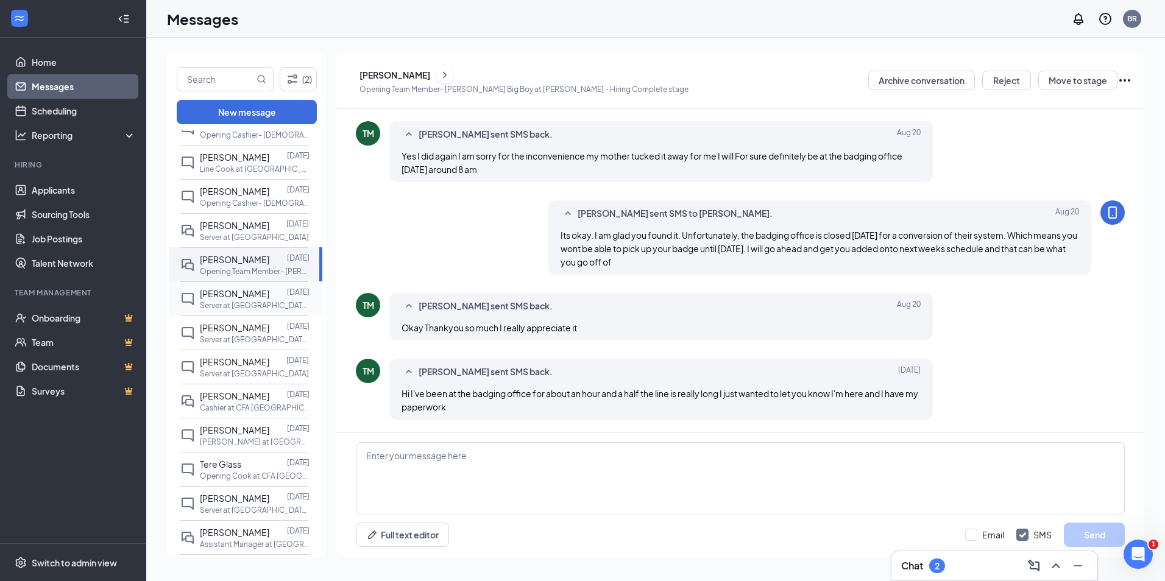
scroll to position [670, 0]
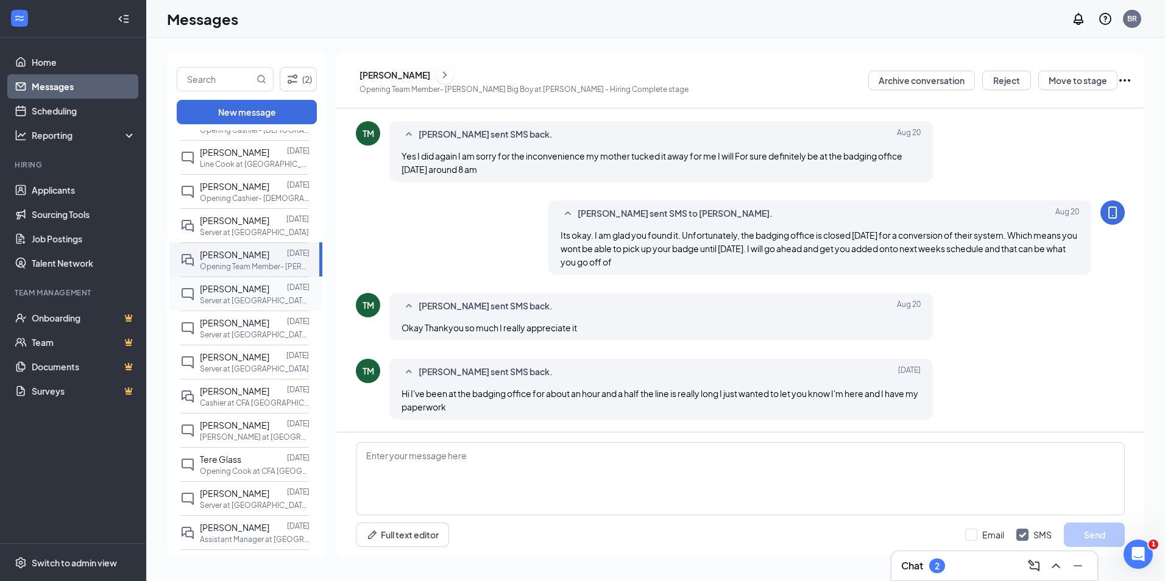
click at [254, 294] on span "[PERSON_NAME]" at bounding box center [234, 288] width 69 height 11
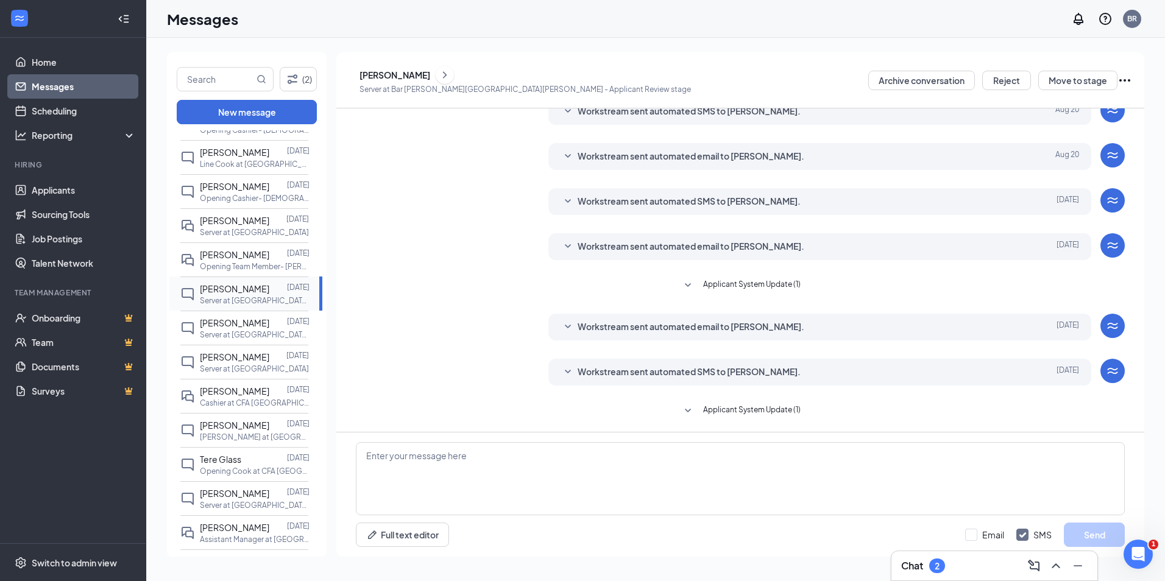
scroll to position [137, 0]
click at [277, 340] on p "Server at [GEOGRAPHIC_DATA][PERSON_NAME]" at bounding box center [255, 335] width 110 height 10
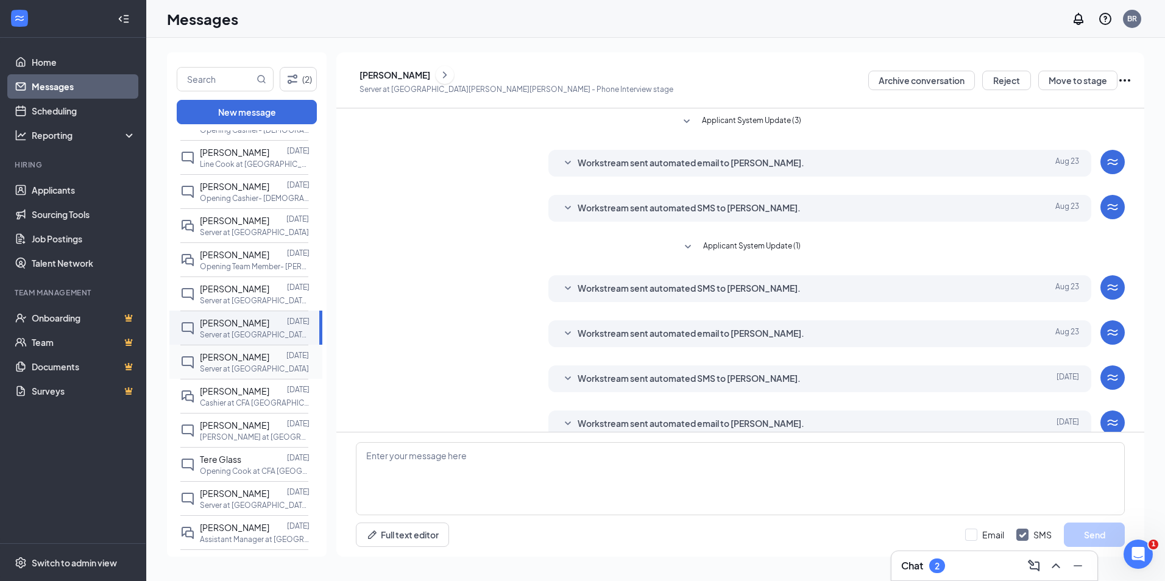
scroll to position [18, 0]
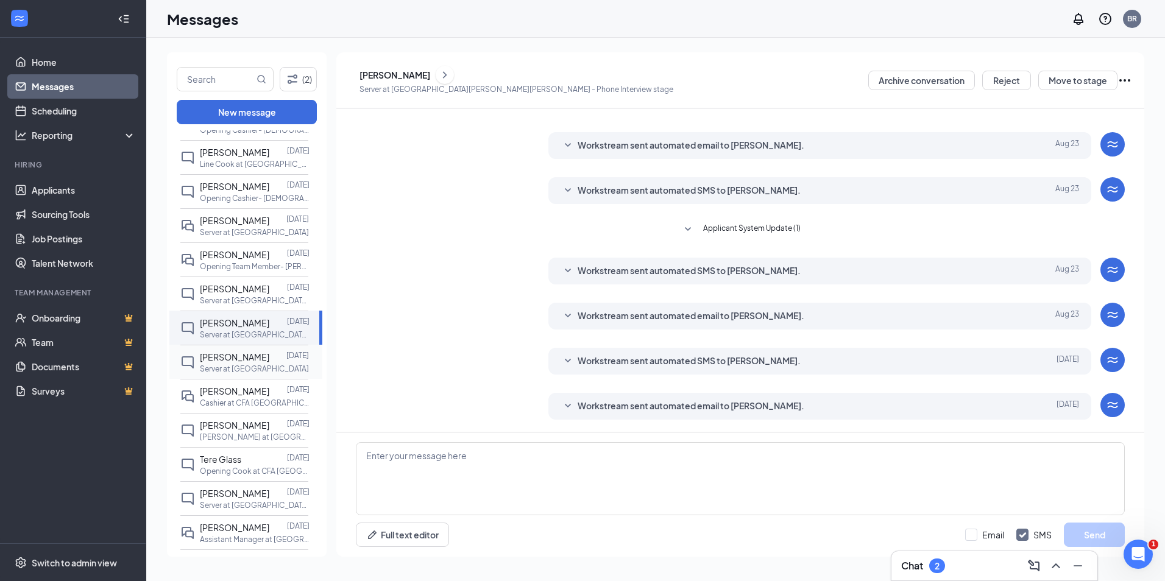
click at [272, 364] on div at bounding box center [277, 356] width 17 height 13
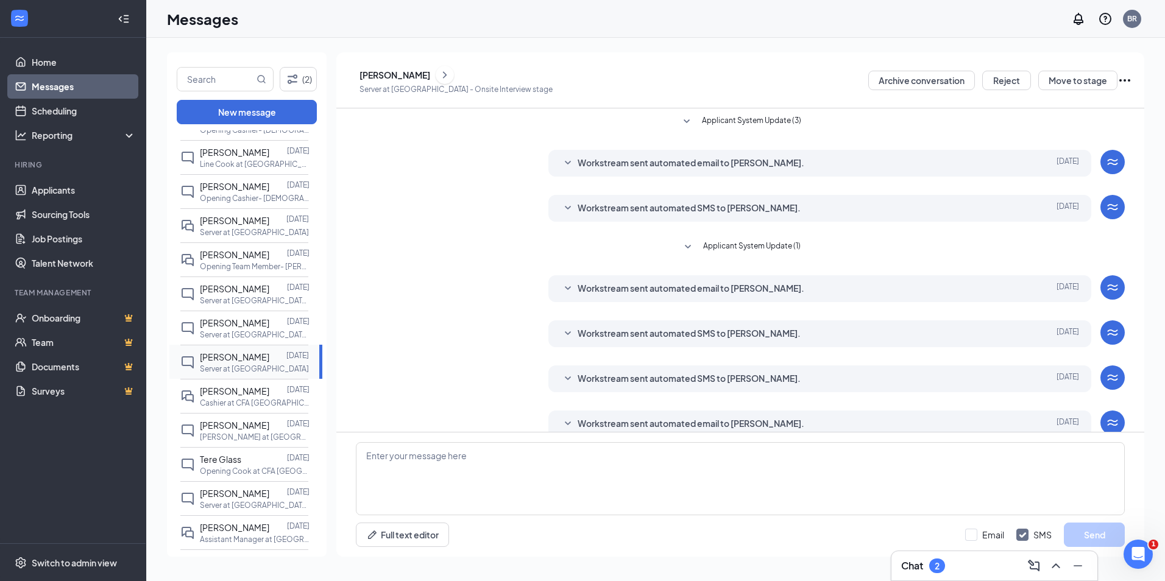
scroll to position [18, 0]
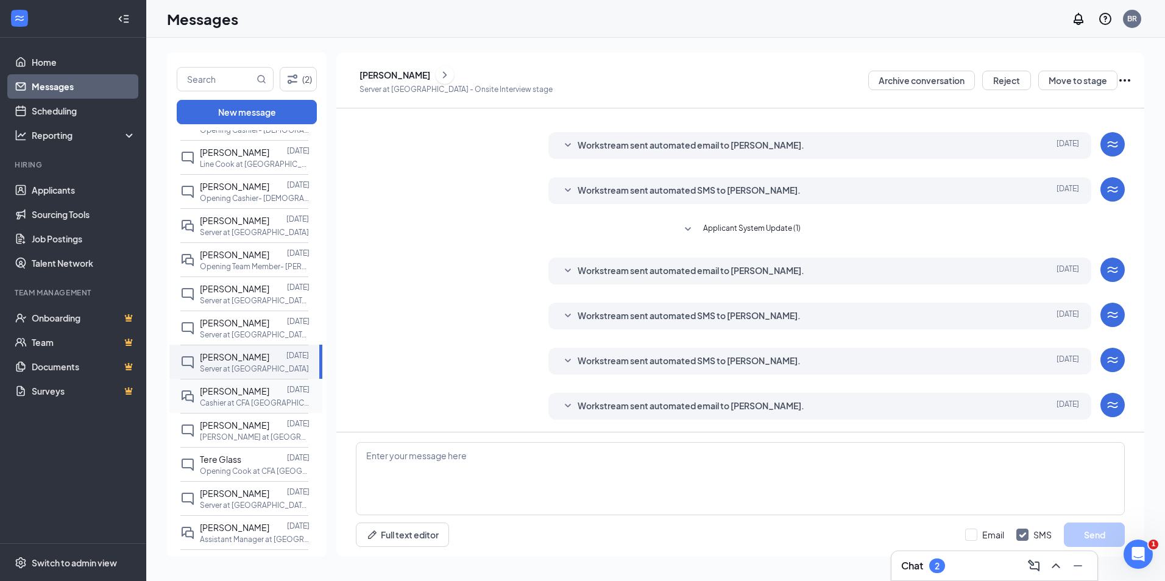
click at [222, 397] on span "[PERSON_NAME]" at bounding box center [234, 391] width 69 height 11
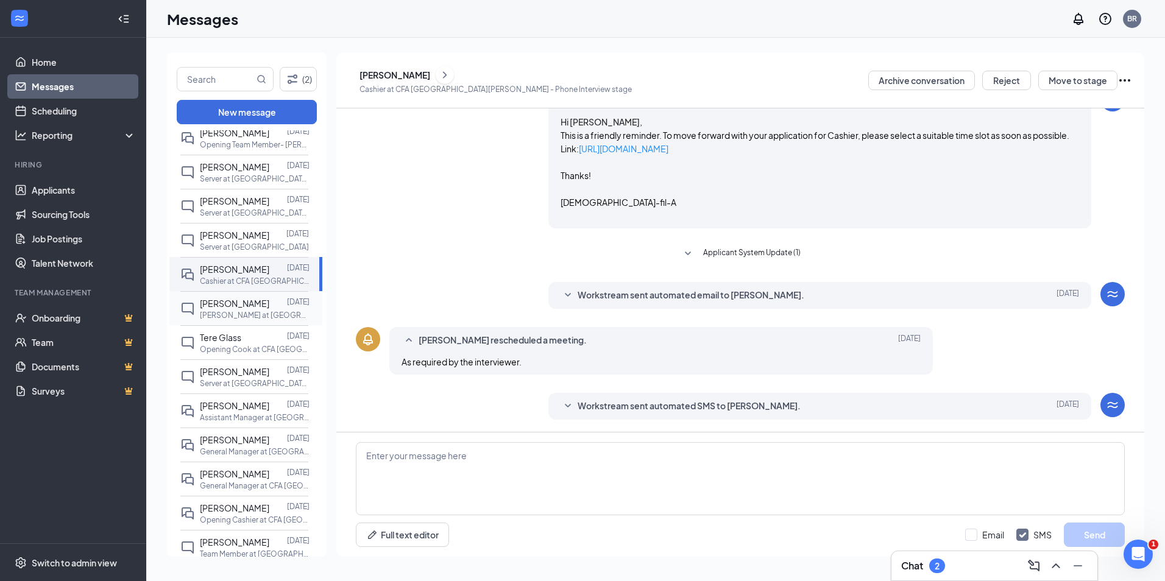
scroll to position [391, 0]
click at [238, 321] on p "[PERSON_NAME] at [GEOGRAPHIC_DATA][PERSON_NAME]" at bounding box center [255, 315] width 110 height 10
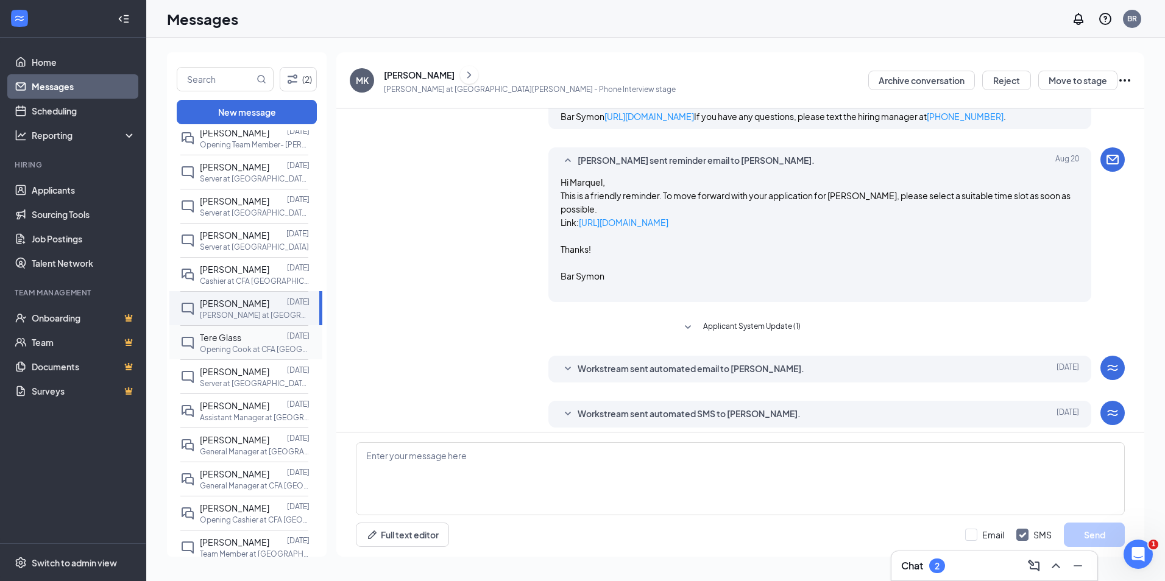
scroll to position [349, 0]
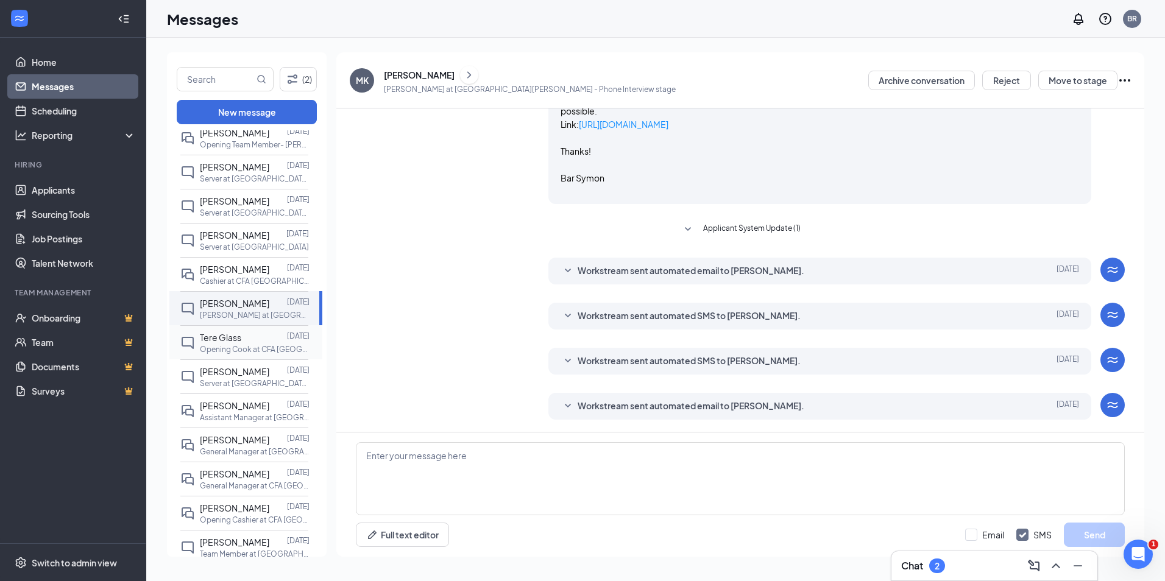
click at [239, 344] on div "Tere Glass" at bounding box center [220, 337] width 41 height 13
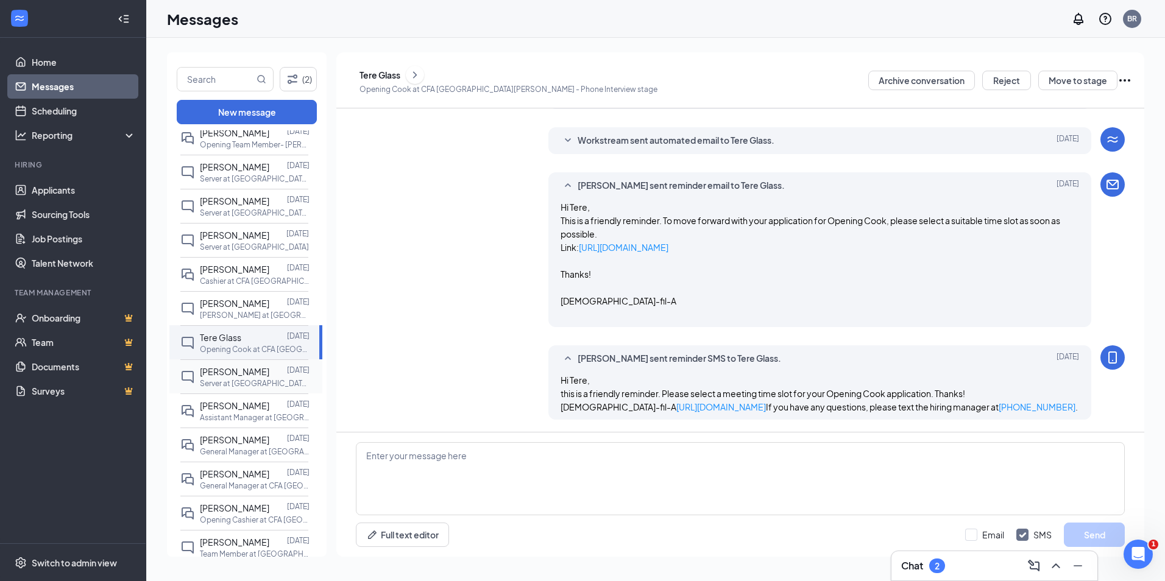
scroll to position [259, 0]
click at [246, 377] on span "[PERSON_NAME]" at bounding box center [234, 371] width 69 height 11
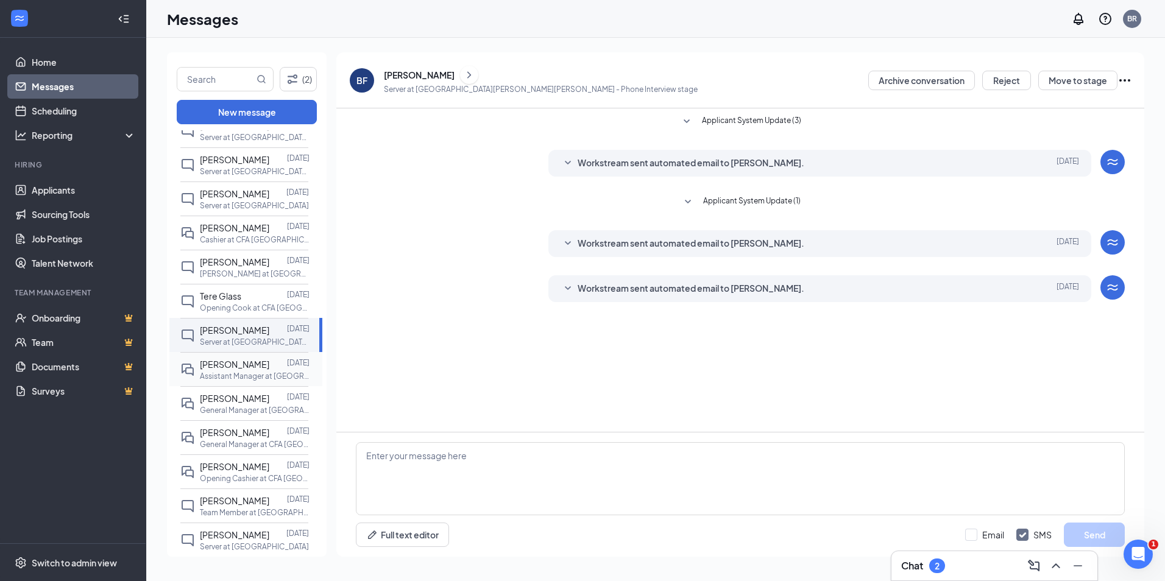
scroll to position [853, 0]
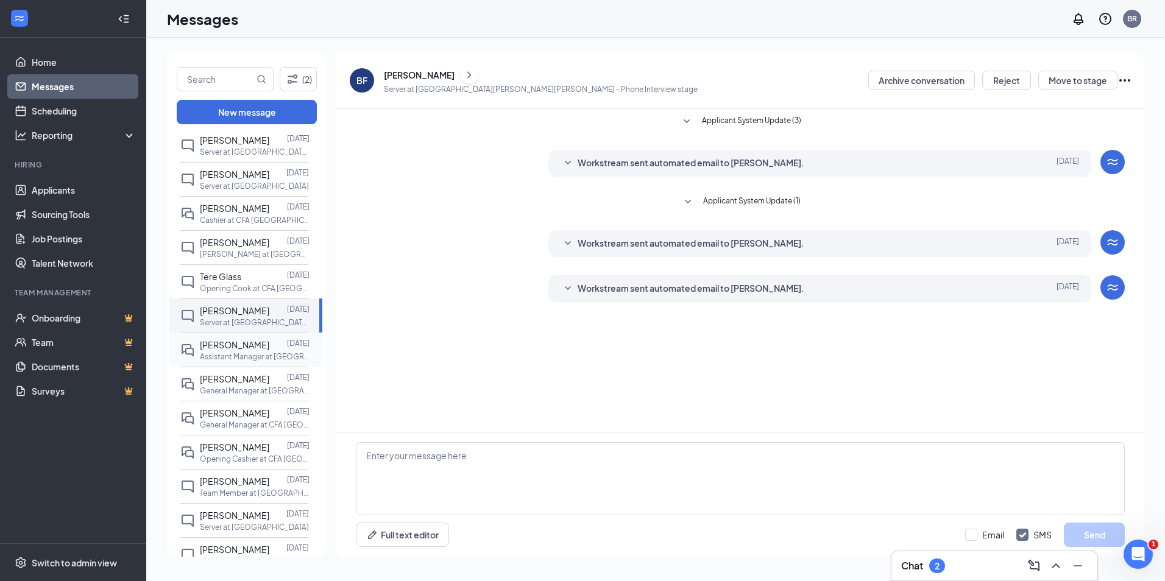
click at [224, 350] on span "[PERSON_NAME]" at bounding box center [234, 344] width 69 height 11
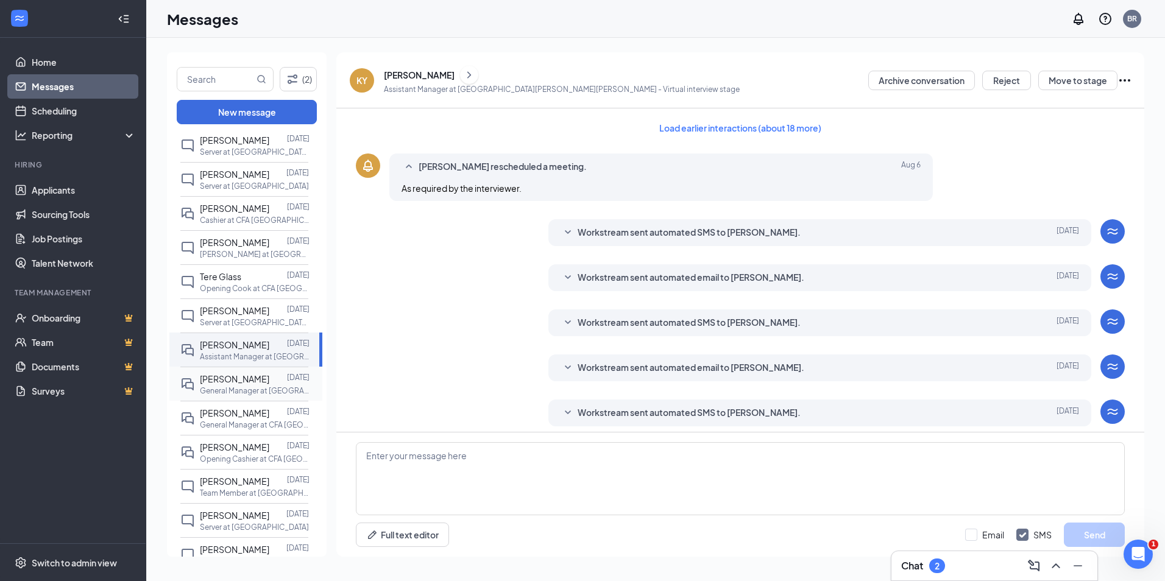
click at [229, 385] on span "[PERSON_NAME]" at bounding box center [234, 379] width 69 height 11
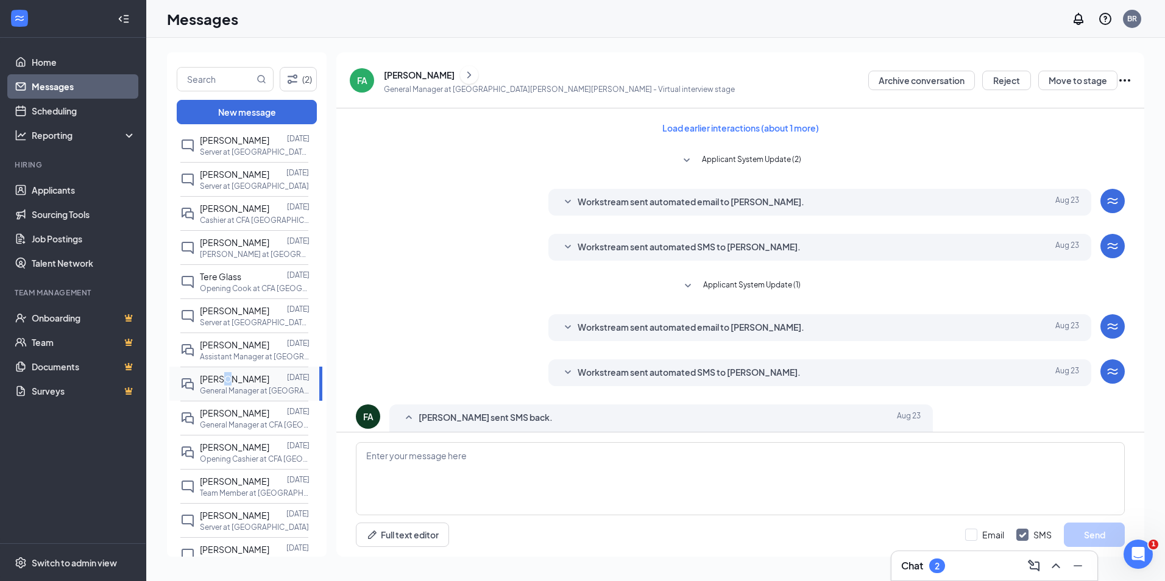
scroll to position [123, 0]
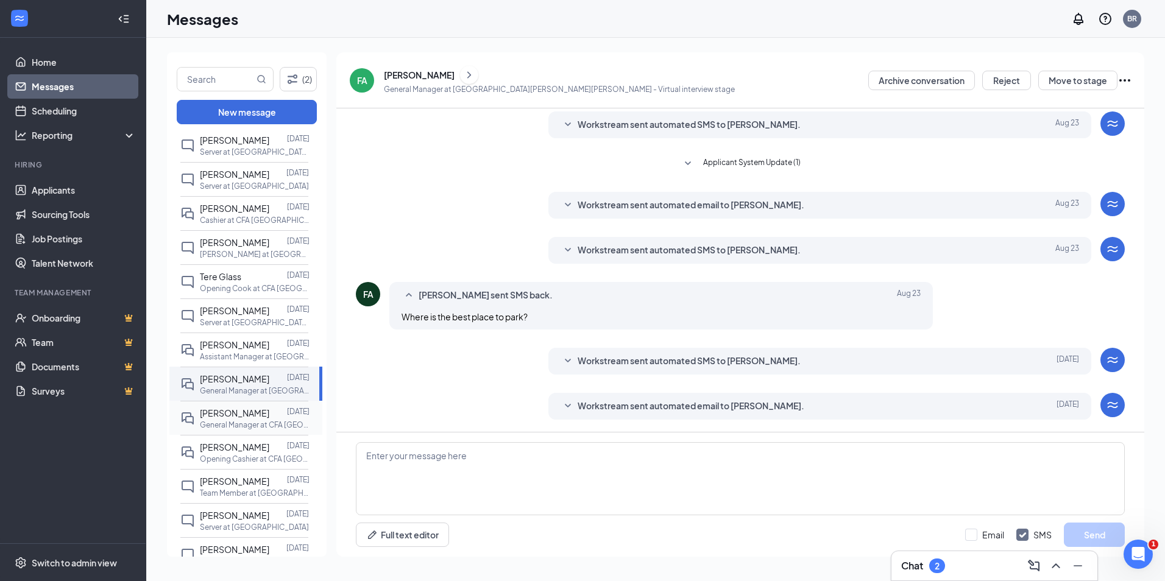
drag, startPoint x: 229, startPoint y: 394, endPoint x: 212, endPoint y: 434, distance: 43.1
click at [213, 430] on p "General Manager at CFA [GEOGRAPHIC_DATA][PERSON_NAME]" at bounding box center [255, 425] width 110 height 10
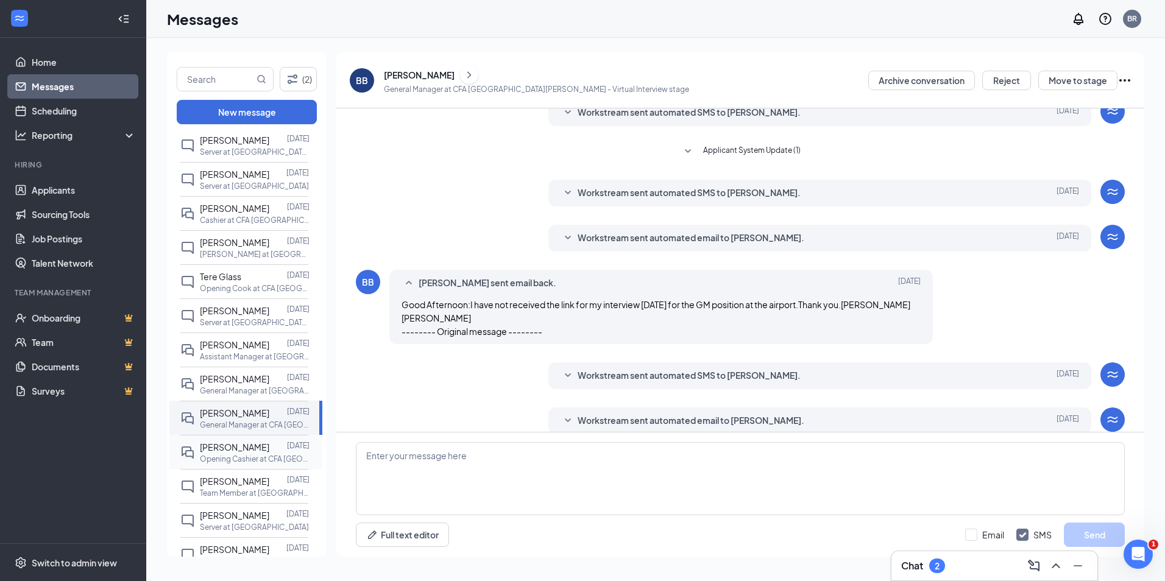
scroll to position [136, 0]
click at [210, 464] on p "Opening Cashier at CFA [GEOGRAPHIC_DATA][PERSON_NAME]" at bounding box center [255, 459] width 110 height 10
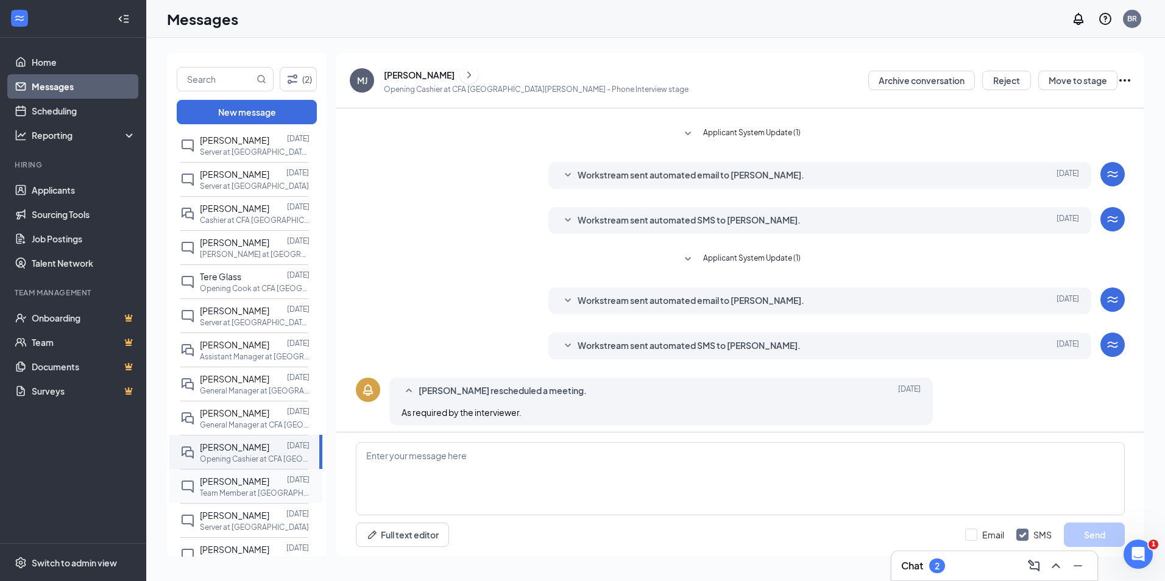
scroll to position [158, 0]
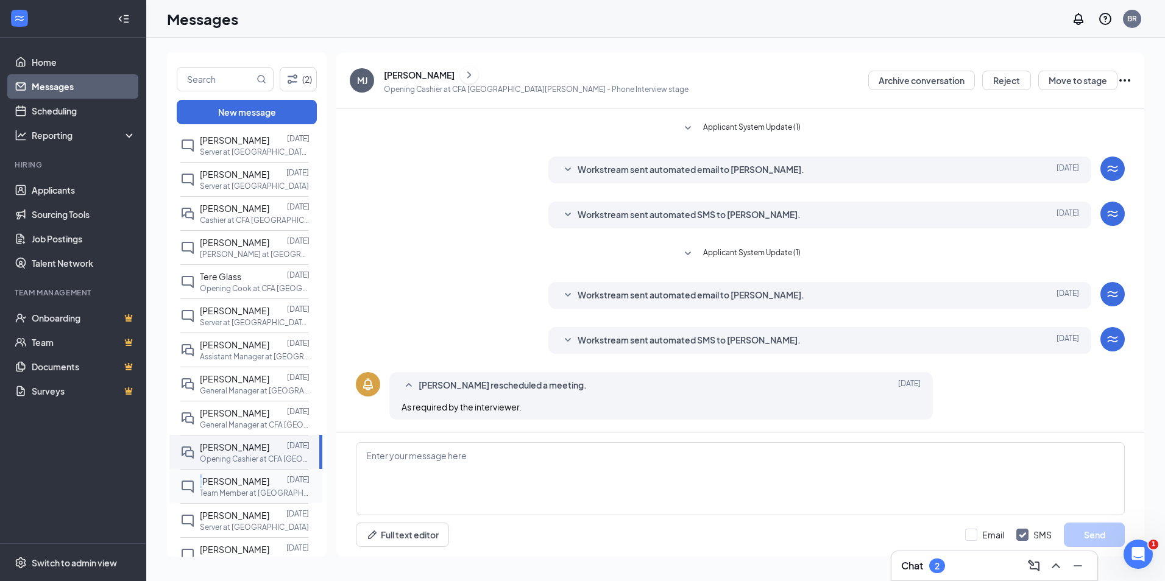
click at [203, 488] on div "[PERSON_NAME]" at bounding box center [234, 481] width 69 height 13
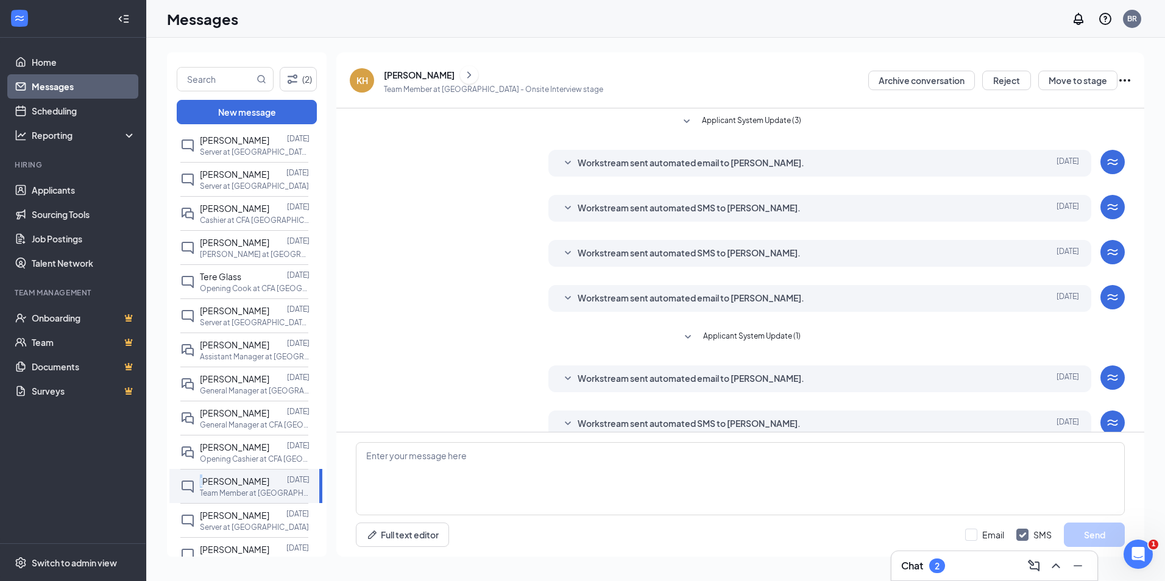
scroll to position [18, 0]
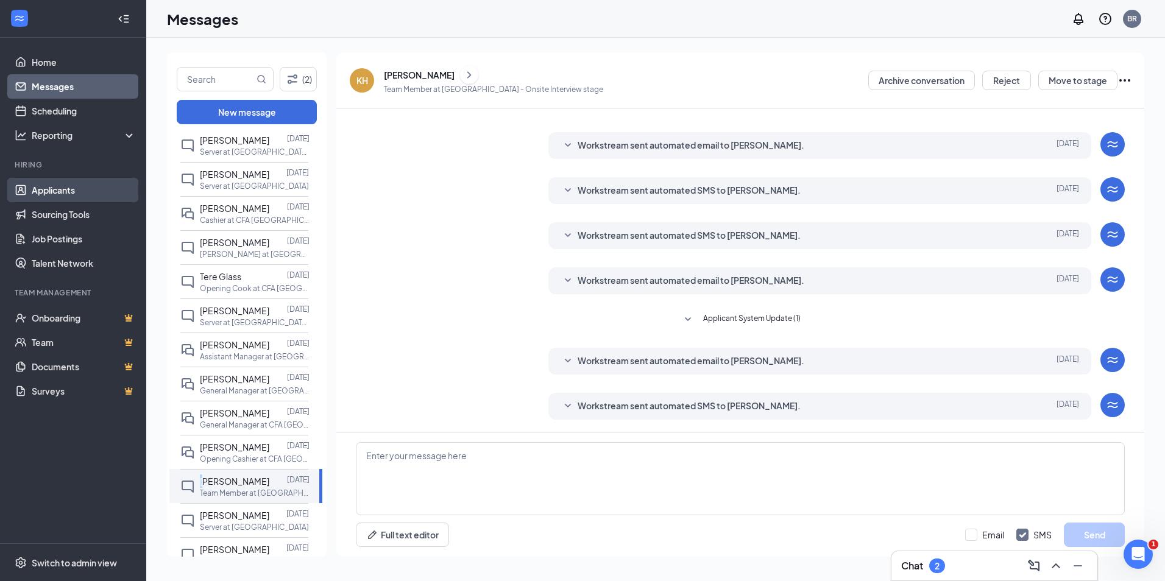
click at [61, 199] on link "Applicants" at bounding box center [84, 190] width 104 height 24
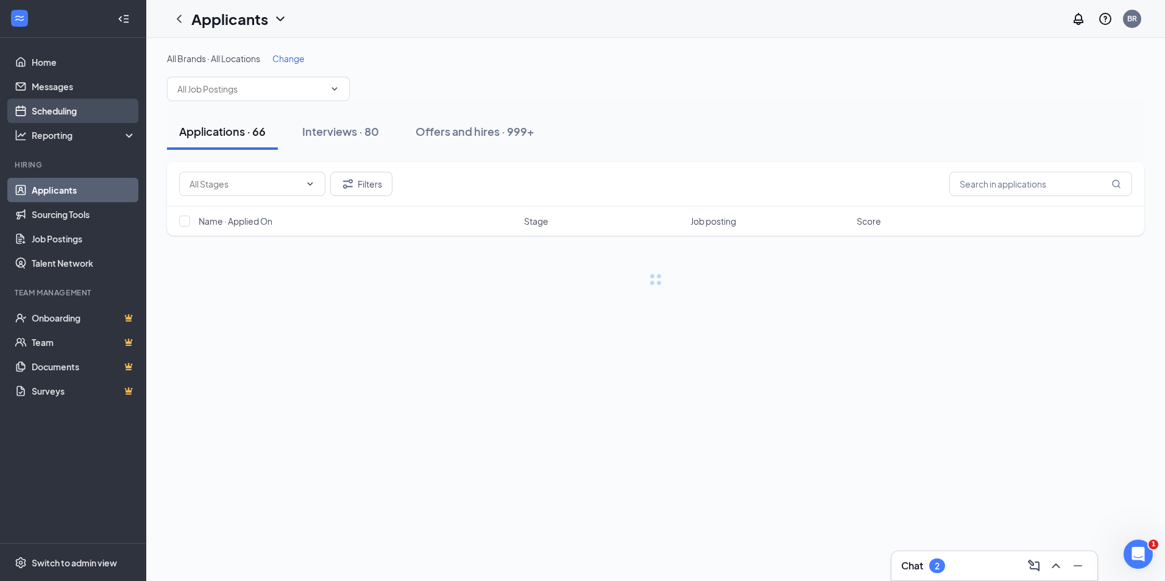
click at [71, 107] on link "Scheduling" at bounding box center [84, 111] width 104 height 24
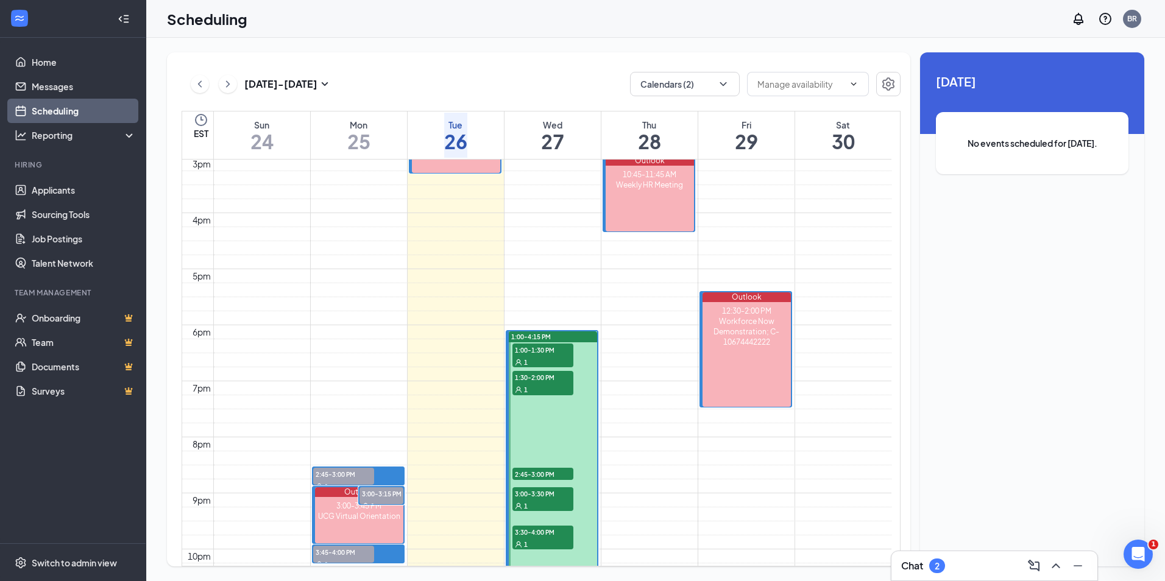
scroll to position [843, 0]
click at [555, 469] on span "2:45-3:00 PM" at bounding box center [543, 475] width 61 height 12
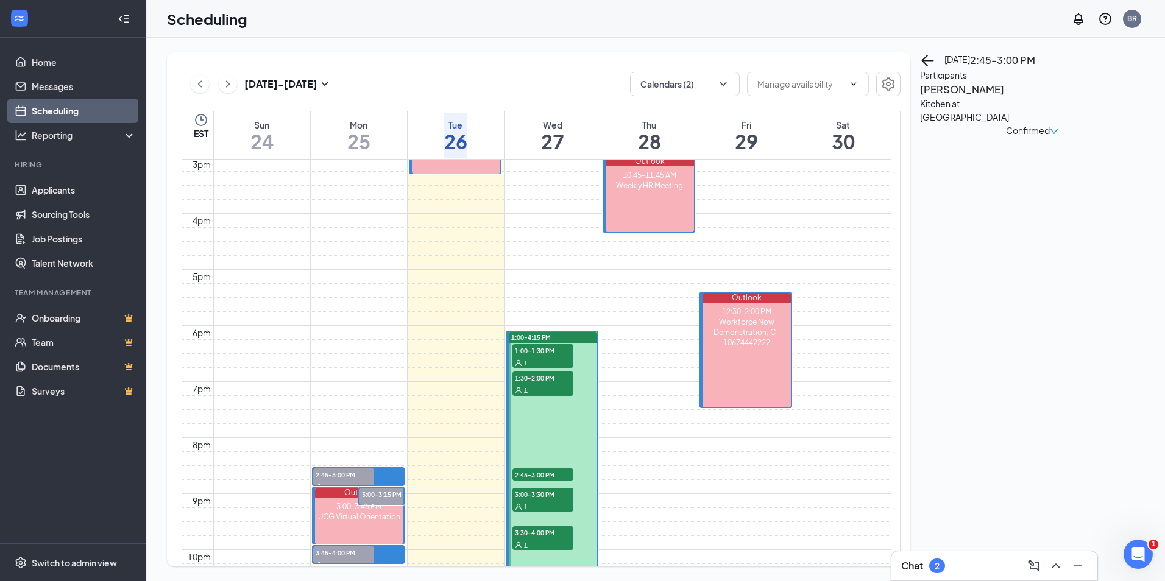
click at [558, 373] on span "1:30-2:00 PM" at bounding box center [543, 378] width 61 height 12
click at [554, 350] on span "1:00-1:30 PM" at bounding box center [543, 350] width 61 height 12
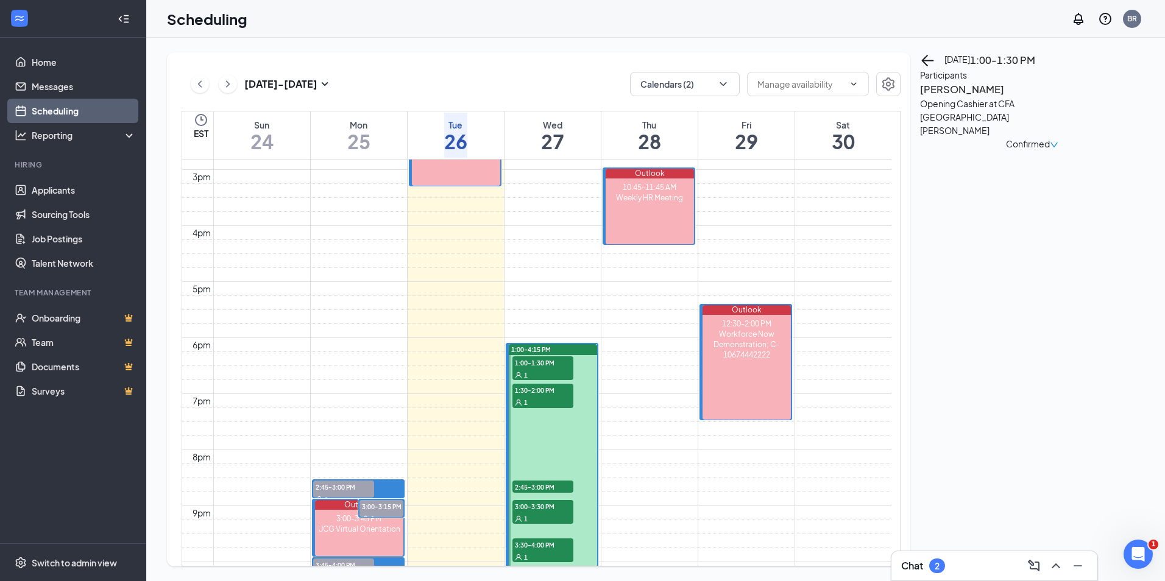
scroll to position [904, 0]
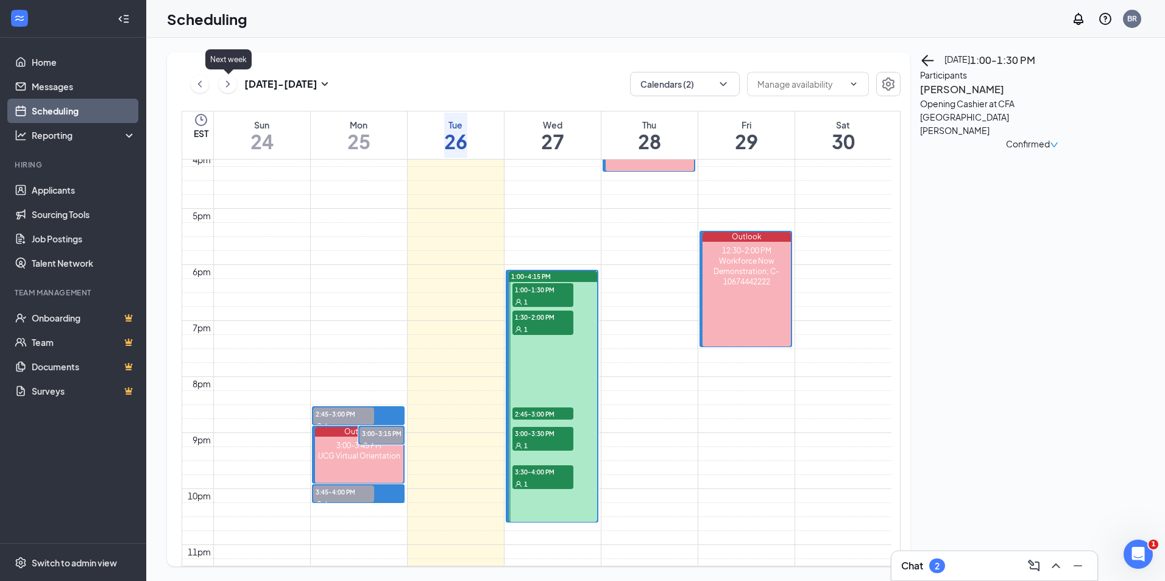
click at [230, 85] on icon "ChevronRight" at bounding box center [228, 84] width 12 height 15
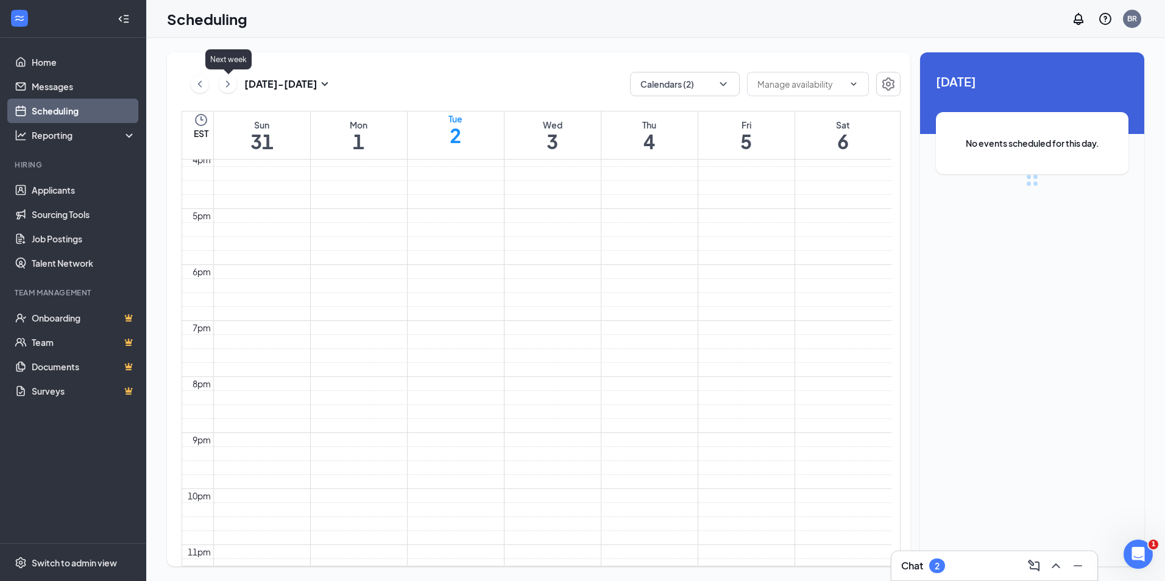
scroll to position [599, 0]
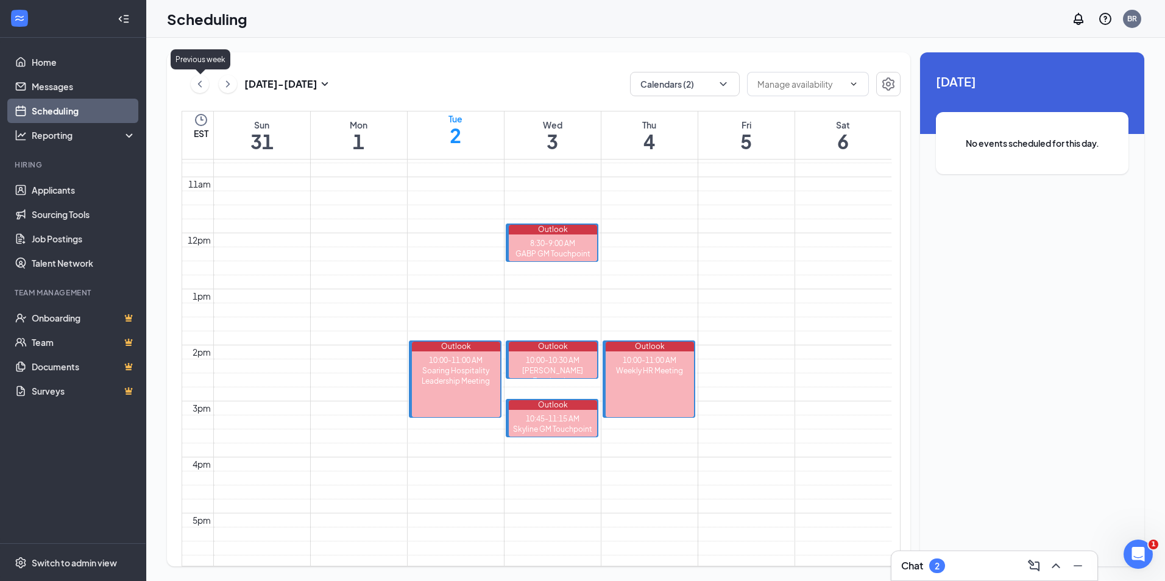
click at [200, 82] on icon "ChevronLeft" at bounding box center [200, 84] width 12 height 15
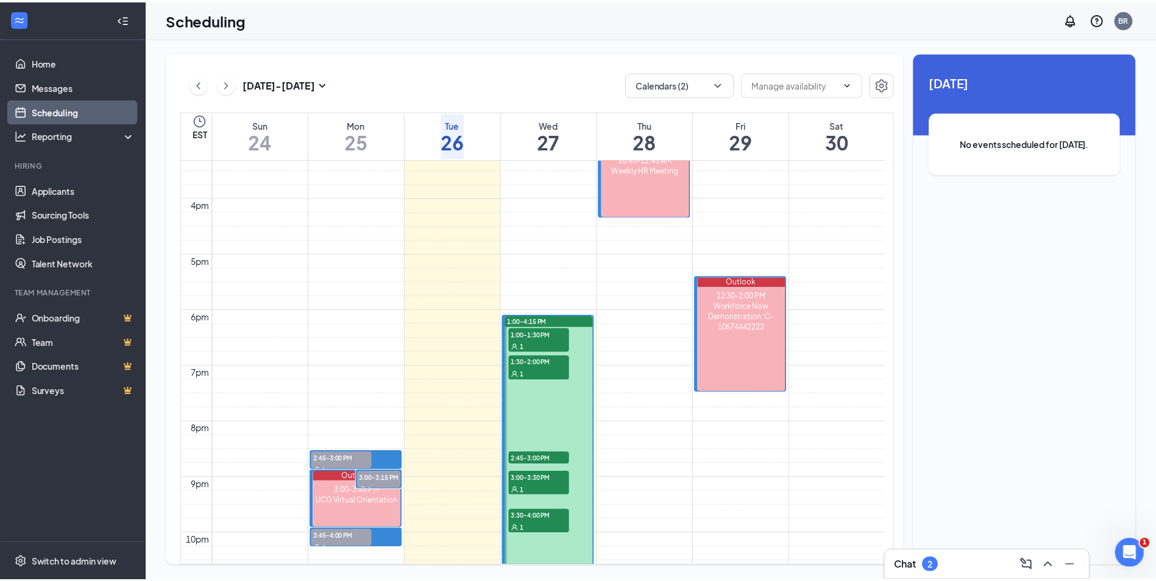
scroll to position [965, 0]
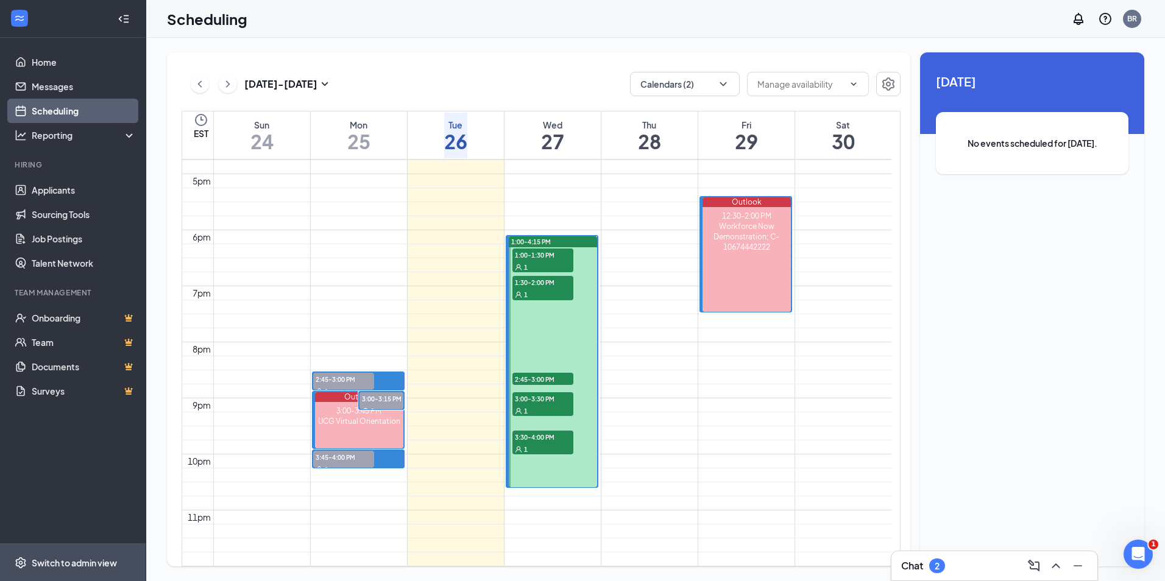
click at [43, 547] on span "Switch to admin view" at bounding box center [84, 562] width 104 height 37
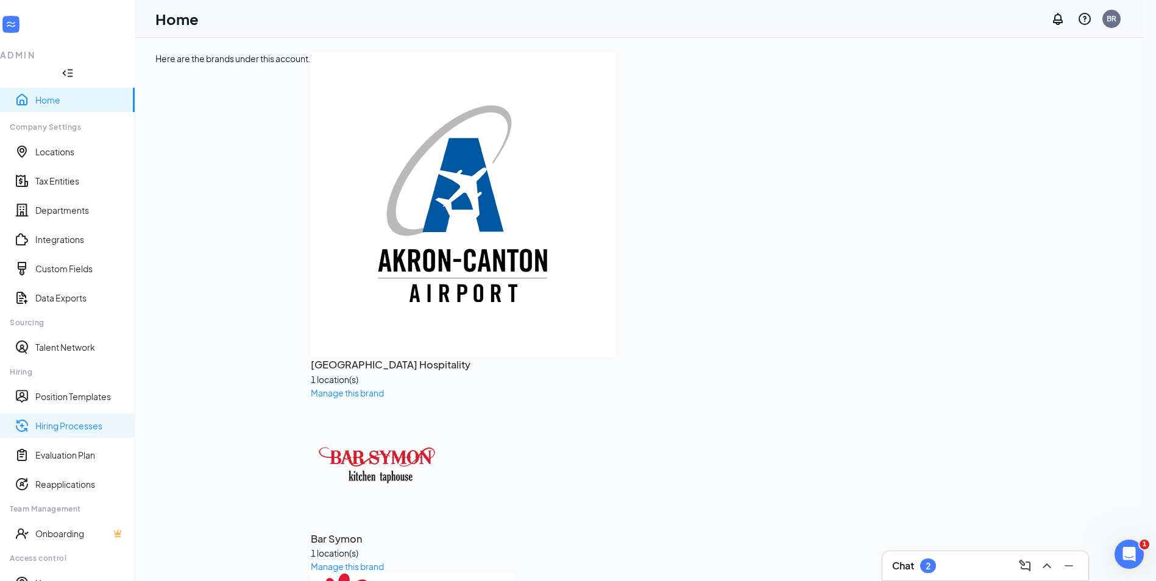
click at [62, 420] on link "Hiring Processes" at bounding box center [80, 426] width 90 height 12
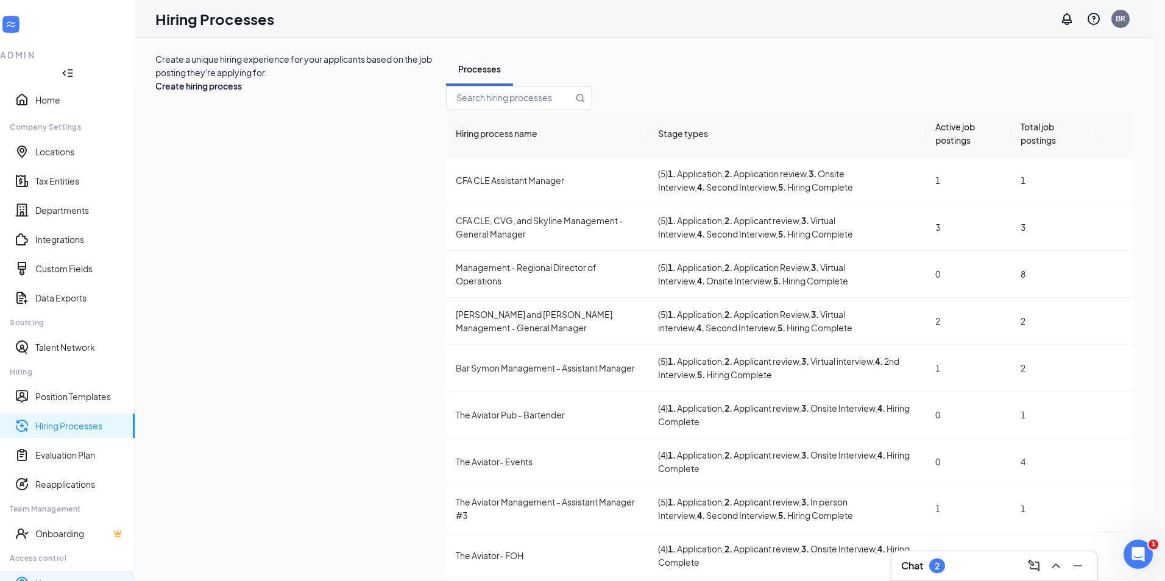
click at [63, 577] on link "Users" at bounding box center [80, 583] width 90 height 12
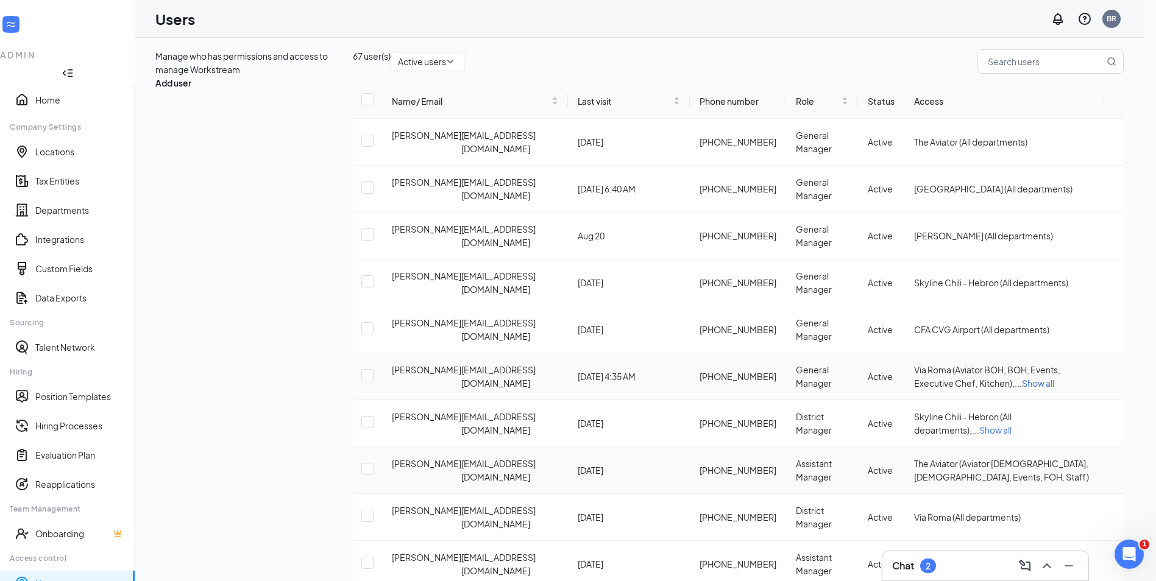
scroll to position [24, 0]
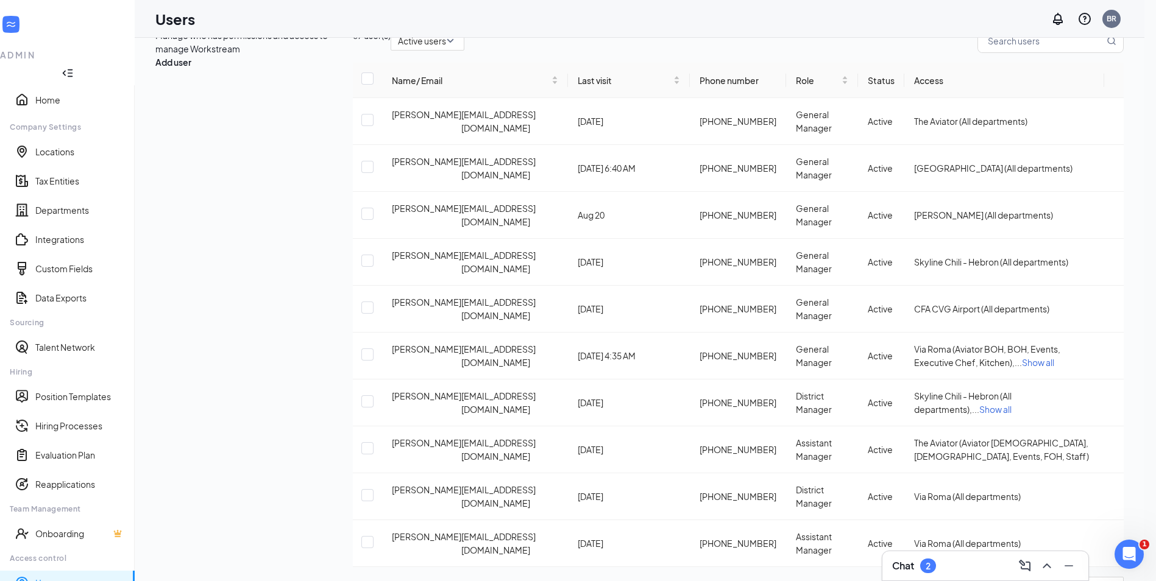
click at [1020, 578] on link "3" at bounding box center [1017, 587] width 18 height 18
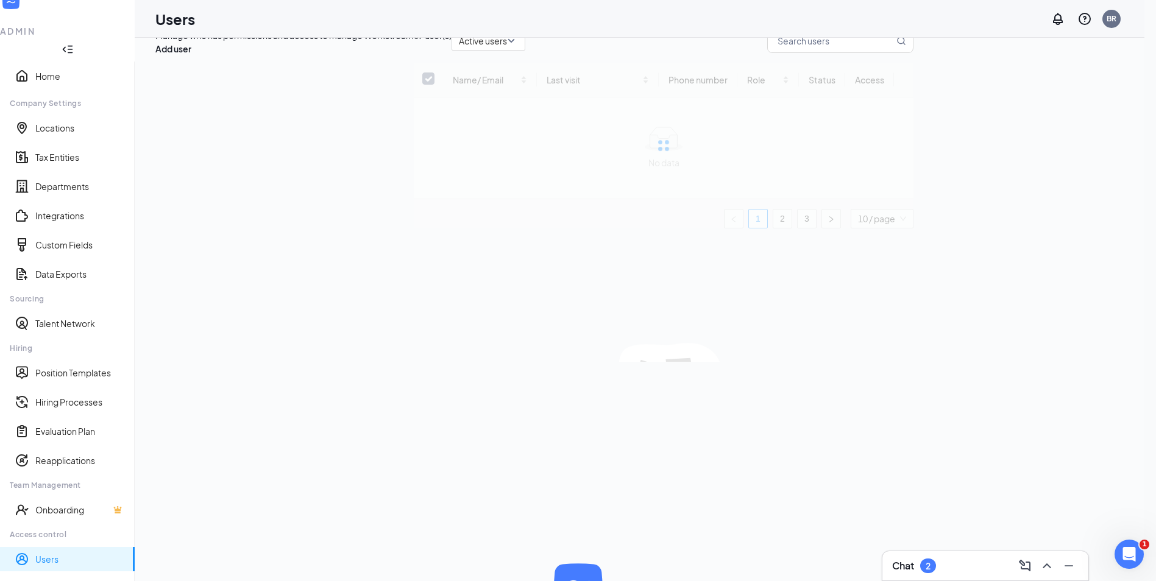
scroll to position [0, 0]
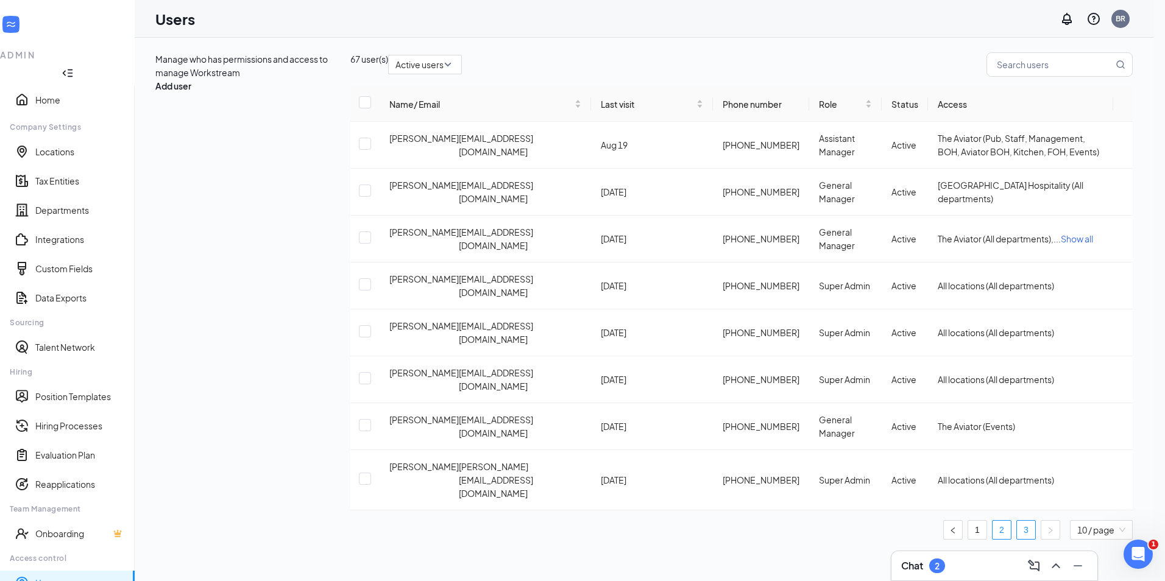
click at [998, 521] on link "2" at bounding box center [1002, 530] width 18 height 18
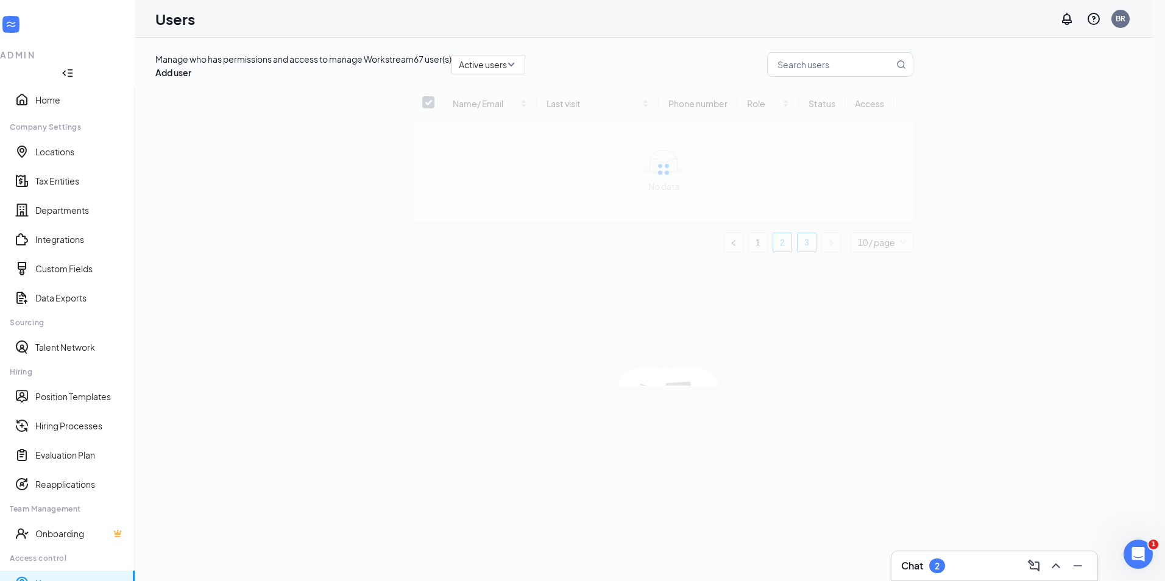
checkbox input "false"
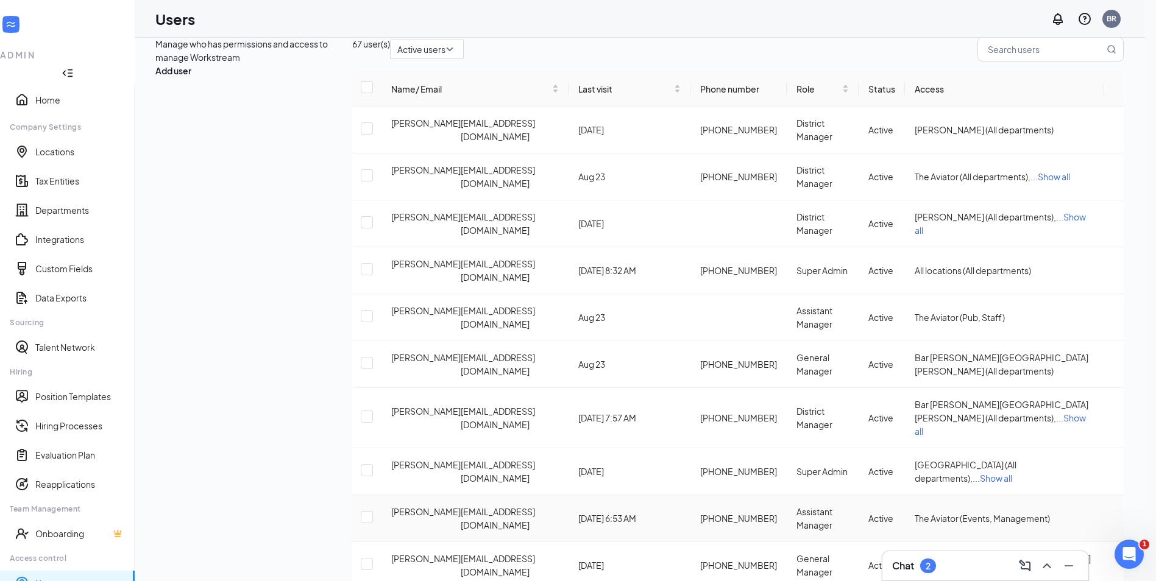
scroll to position [24, 0]
